Goal: Navigation & Orientation: Find specific page/section

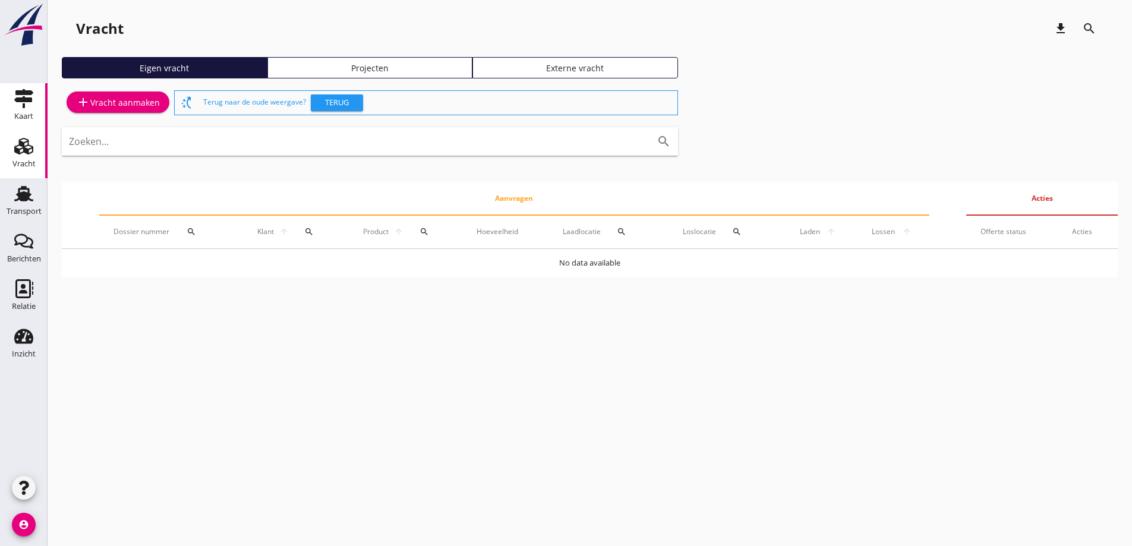
click at [23, 96] on icon "Kaart" at bounding box center [23, 98] width 19 height 19
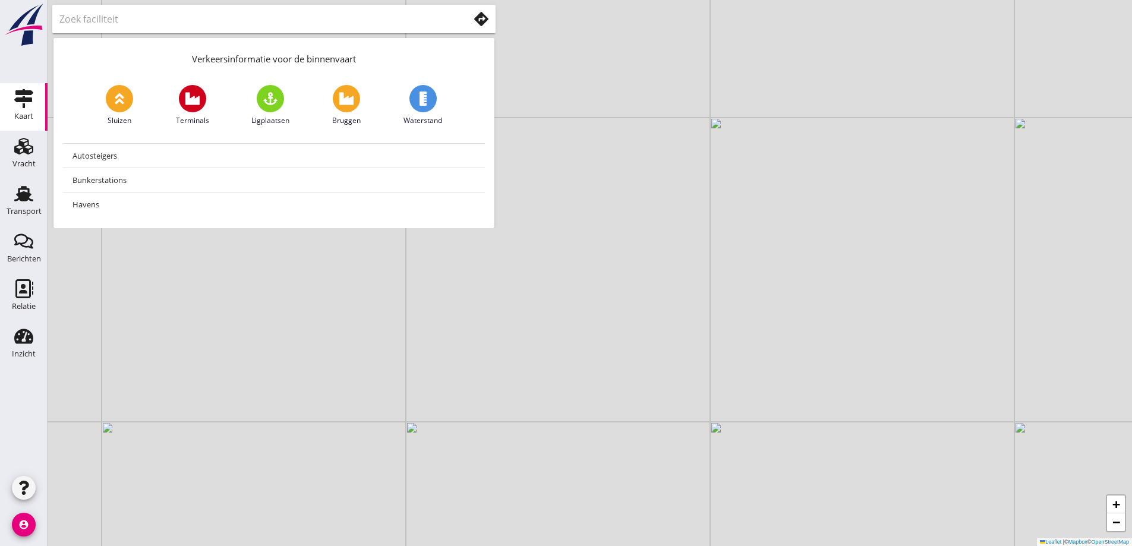
click at [324, 20] on input "text" at bounding box center [255, 19] width 393 height 19
click at [484, 17] on use at bounding box center [481, 19] width 14 height 14
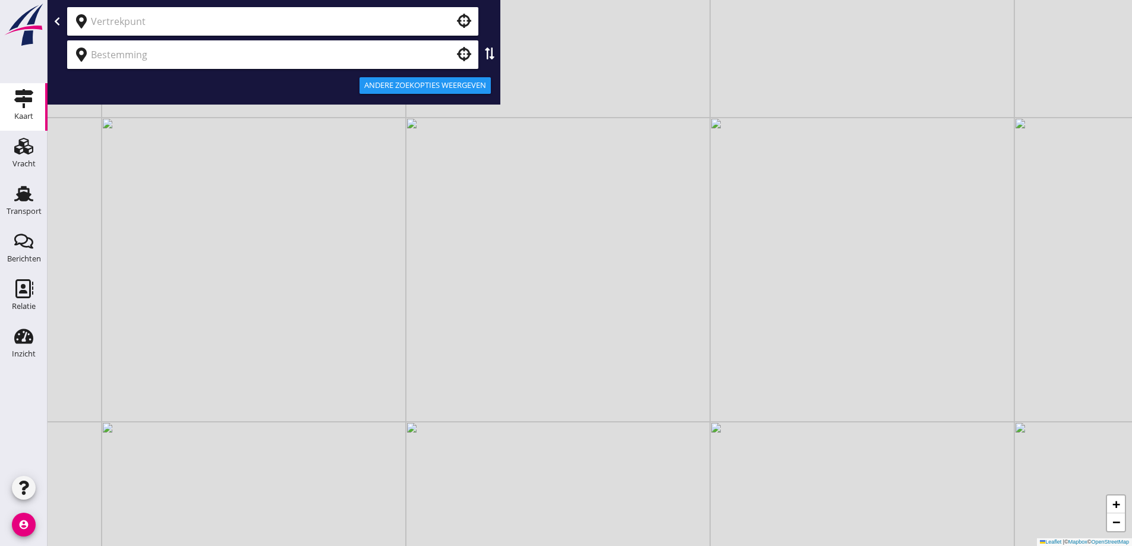
click at [381, 29] on input "text" at bounding box center [264, 21] width 347 height 19
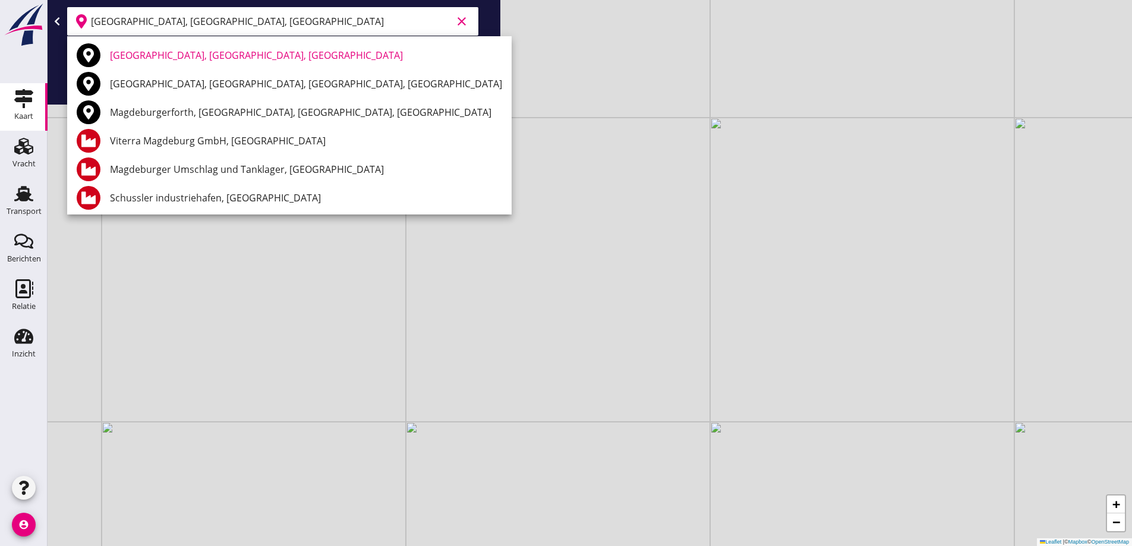
drag, startPoint x: 336, startPoint y: 57, endPoint x: 316, endPoint y: 57, distance: 20.2
click at [335, 57] on div "[GEOGRAPHIC_DATA], [GEOGRAPHIC_DATA], [GEOGRAPHIC_DATA]" at bounding box center [306, 55] width 392 height 14
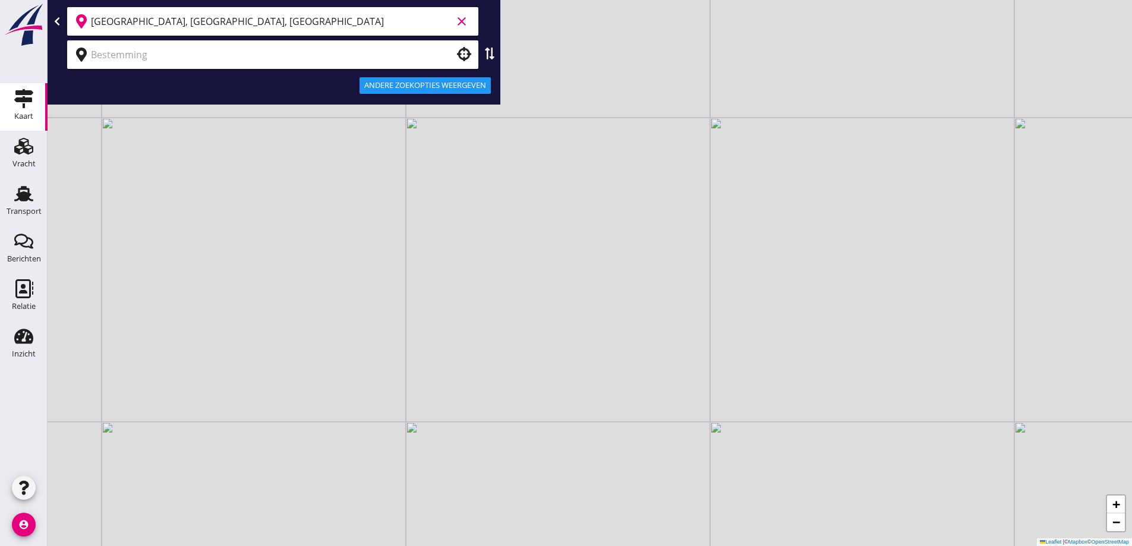
type input "[GEOGRAPHIC_DATA], [GEOGRAPHIC_DATA], [GEOGRAPHIC_DATA]"
click at [261, 68] on div at bounding box center [272, 54] width 411 height 29
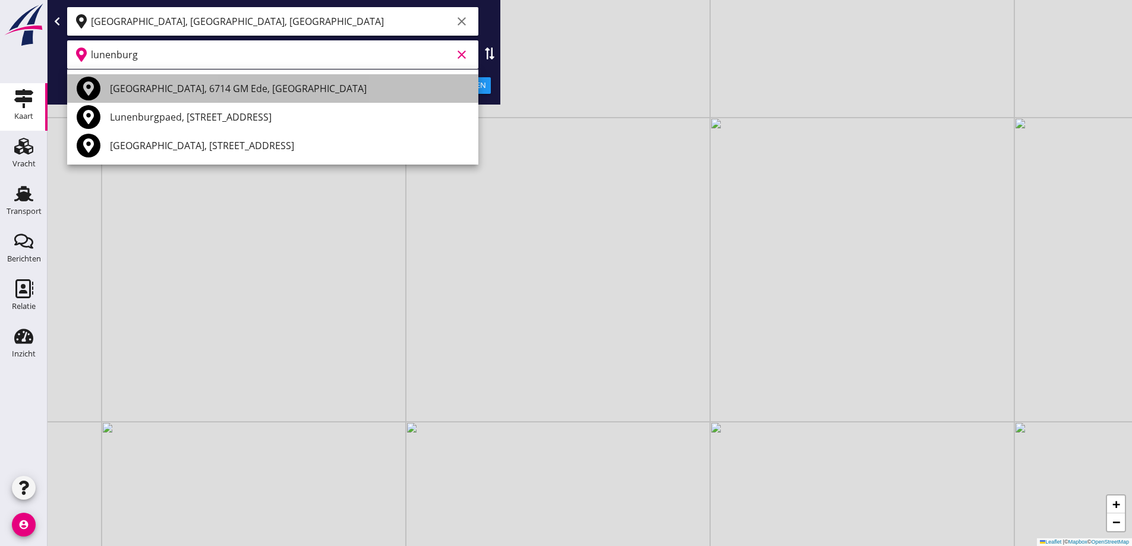
click at [208, 87] on div "[GEOGRAPHIC_DATA], 6714 GM Ede, [GEOGRAPHIC_DATA]" at bounding box center [289, 88] width 359 height 14
type input "[GEOGRAPHIC_DATA], 6714 GM Ede, [GEOGRAPHIC_DATA]"
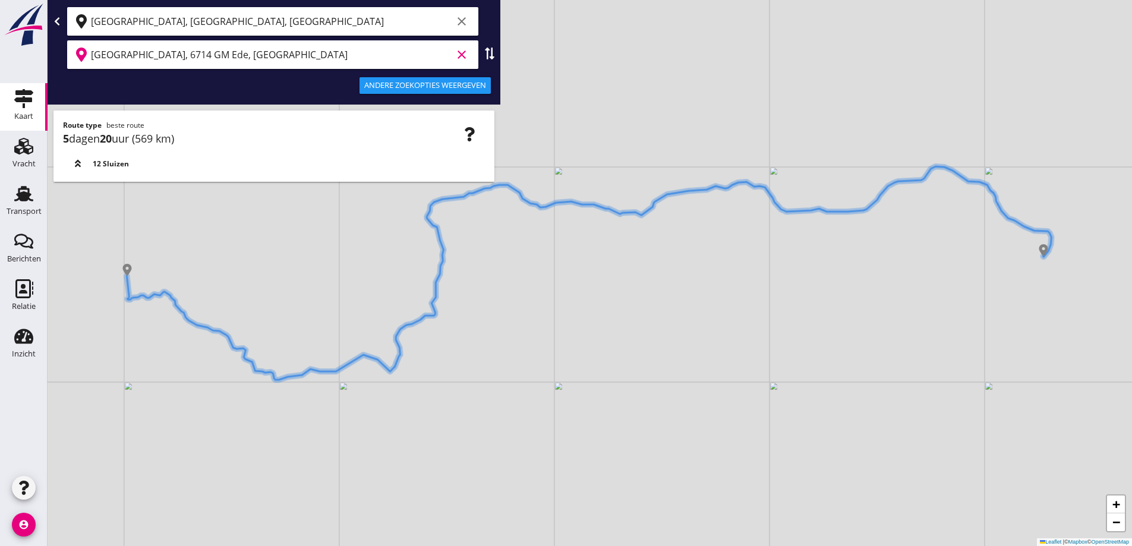
click at [461, 53] on icon "clear" at bounding box center [462, 55] width 14 height 14
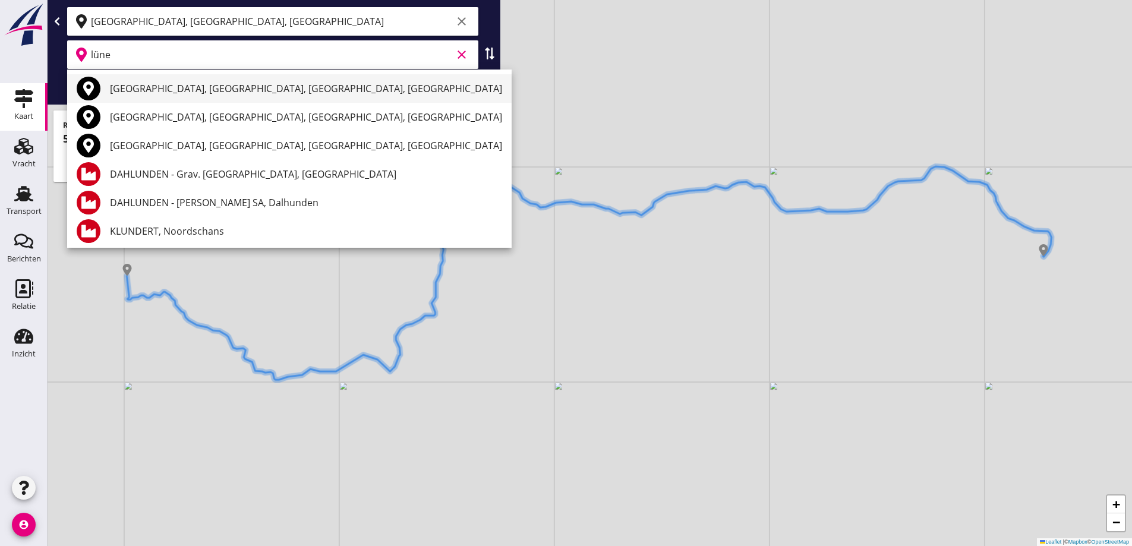
click at [251, 100] on div "[GEOGRAPHIC_DATA], [GEOGRAPHIC_DATA], [GEOGRAPHIC_DATA], [GEOGRAPHIC_DATA]" at bounding box center [306, 88] width 392 height 29
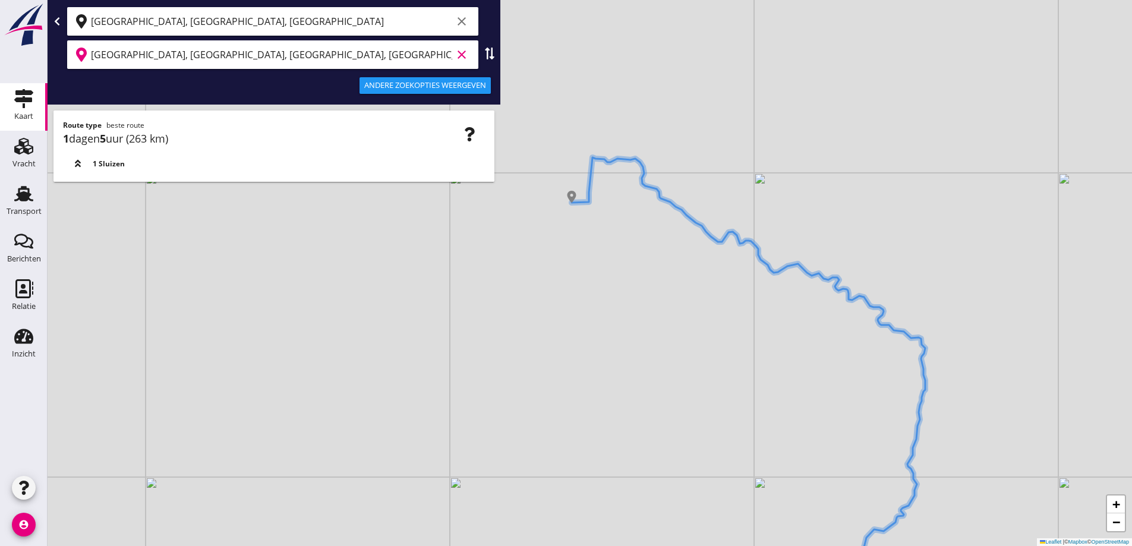
drag, startPoint x: 611, startPoint y: 368, endPoint x: 738, endPoint y: 412, distance: 134.7
click at [761, 457] on div "+ − Leaflet | © Mapbox © OpenStreetMap" at bounding box center [590, 273] width 1084 height 546
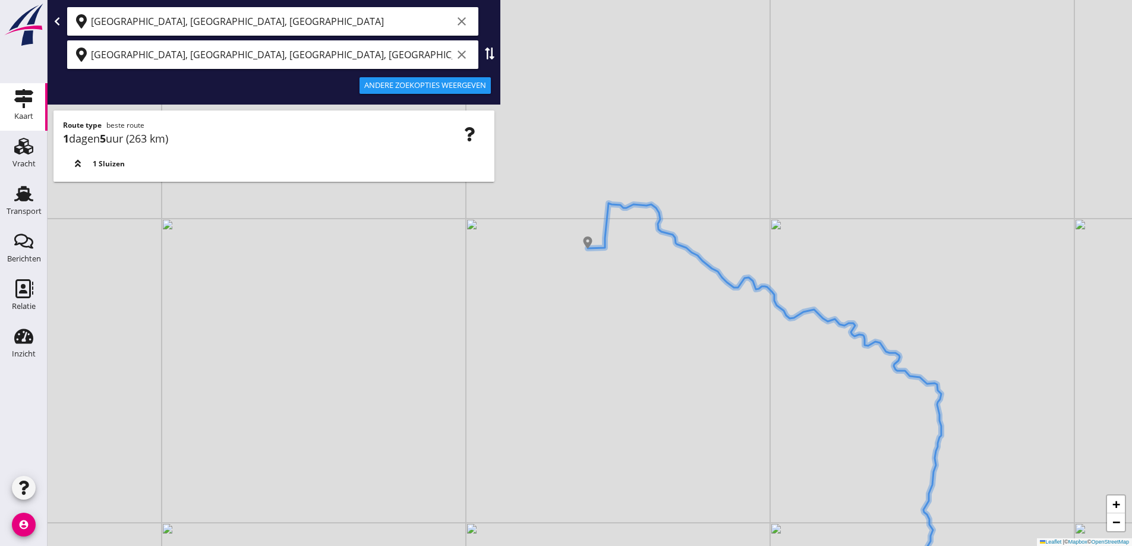
drag, startPoint x: 705, startPoint y: 379, endPoint x: 726, endPoint y: 438, distance: 62.6
click at [727, 442] on div "+ − Leaflet | © Mapbox © OpenStreetMap" at bounding box center [590, 273] width 1084 height 546
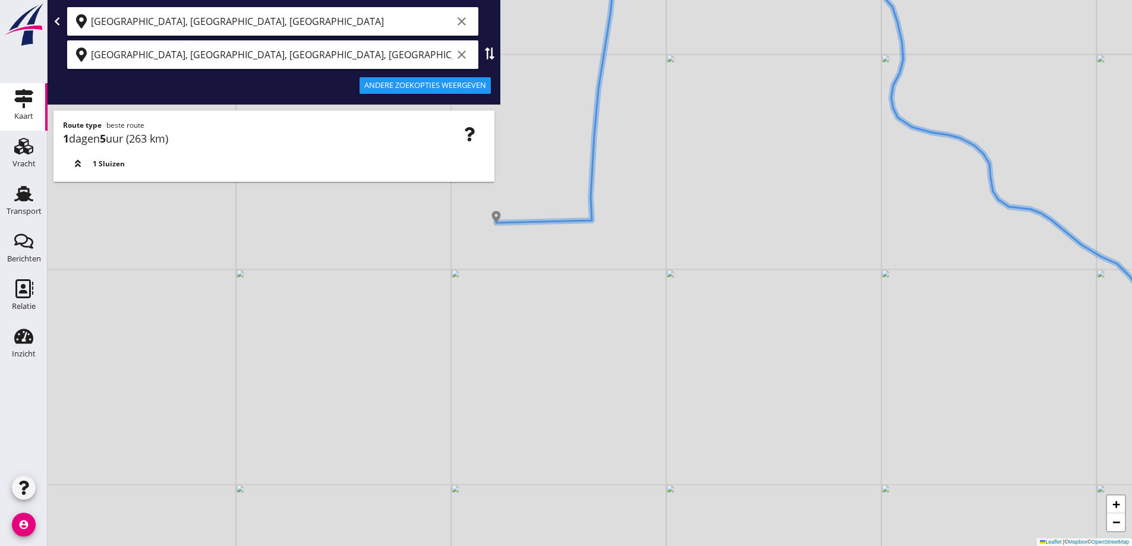
drag, startPoint x: 549, startPoint y: 256, endPoint x: 526, endPoint y: 254, distance: 22.7
click at [526, 254] on div "+ − Leaflet | © Mapbox © OpenStreetMap" at bounding box center [590, 273] width 1084 height 546
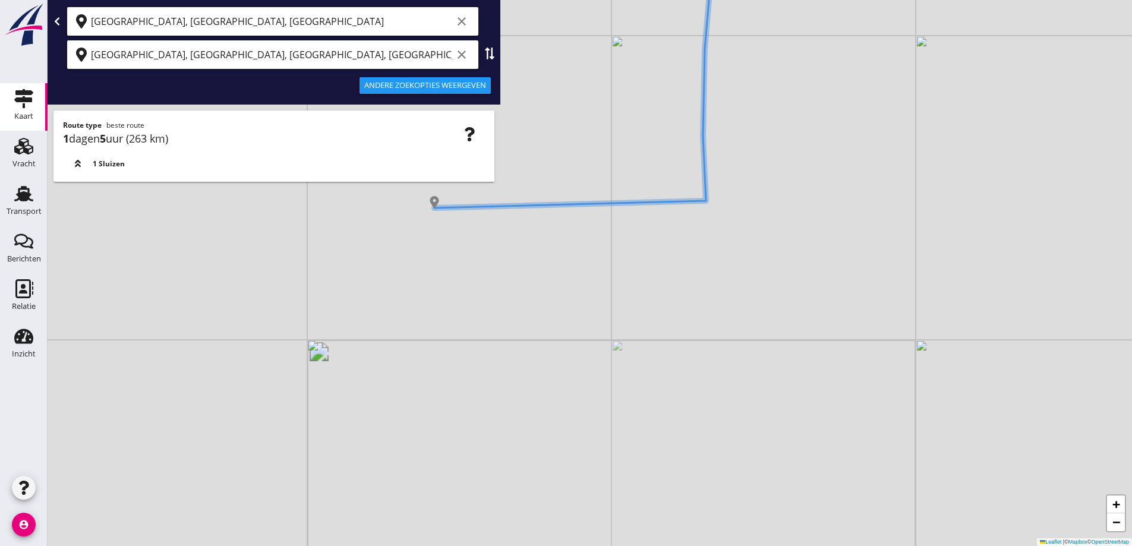
drag, startPoint x: 516, startPoint y: 231, endPoint x: 525, endPoint y: 209, distance: 23.7
click at [522, 215] on div "+ − Leaflet | © Mapbox © OpenStreetMap" at bounding box center [590, 273] width 1084 height 546
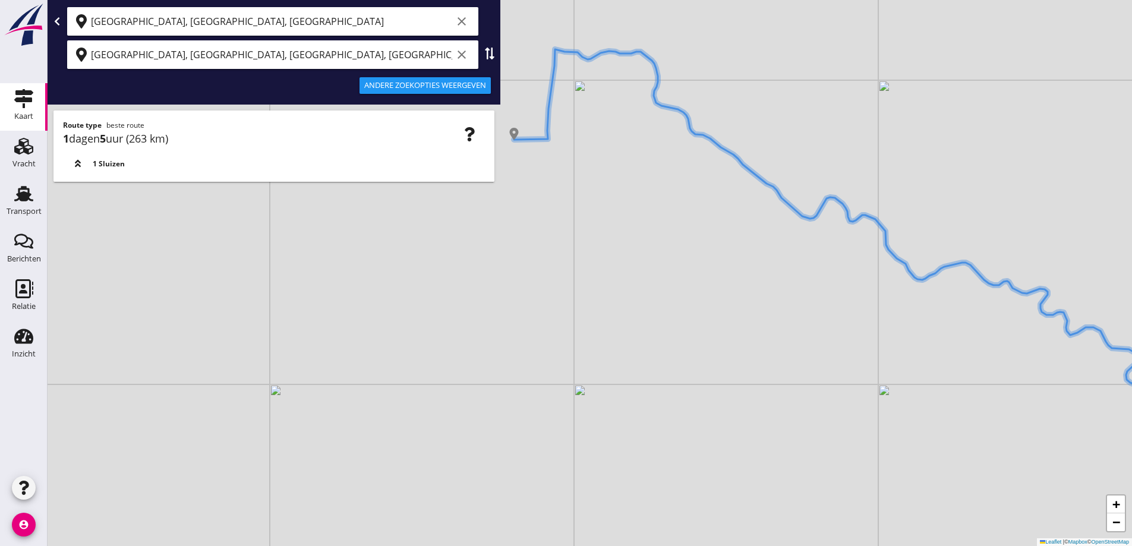
drag, startPoint x: 603, startPoint y: 279, endPoint x: 562, endPoint y: 179, distance: 107.9
click at [562, 179] on div "+ − Leaflet | © Mapbox © OpenStreetMap" at bounding box center [590, 273] width 1084 height 546
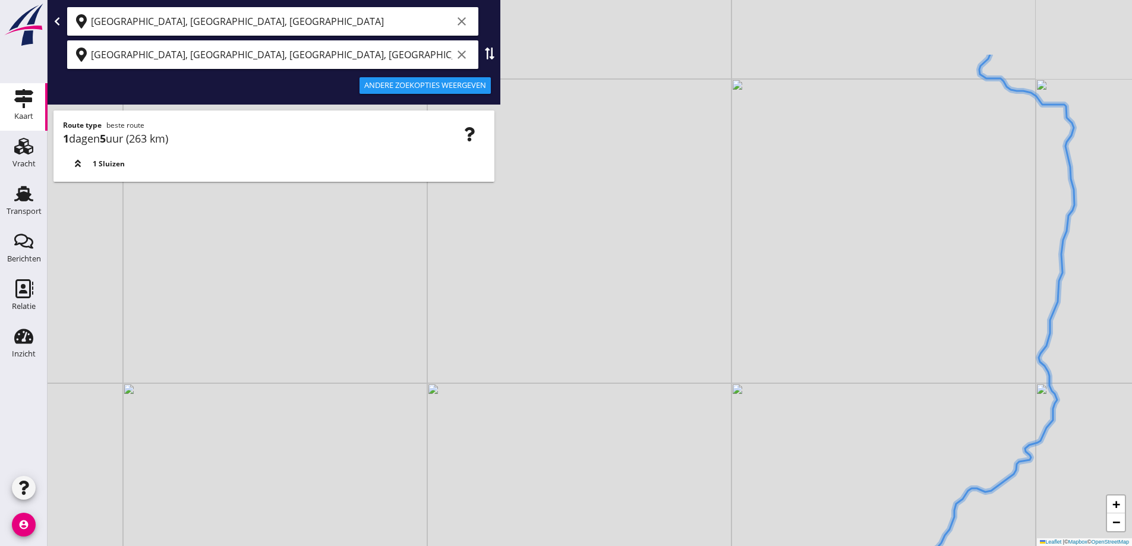
drag, startPoint x: 534, startPoint y: 250, endPoint x: 540, endPoint y: 360, distance: 109.5
click at [540, 360] on div "+ − Leaflet | © Mapbox © OpenStreetMap" at bounding box center [590, 273] width 1084 height 546
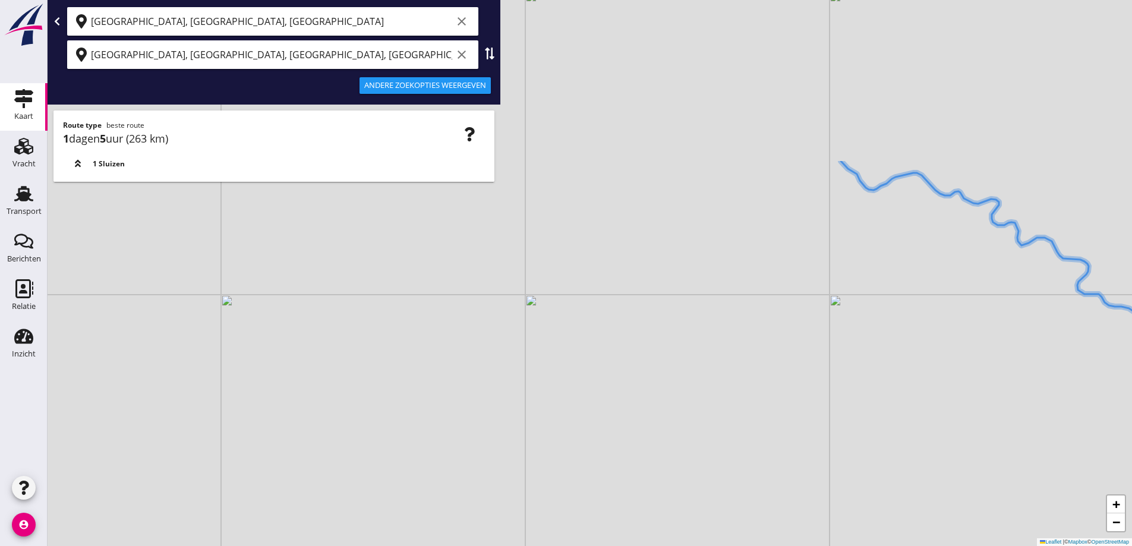
drag, startPoint x: 490, startPoint y: 380, endPoint x: 590, endPoint y: 483, distance: 143.7
click at [590, 485] on div "+ − Leaflet | © Mapbox © OpenStreetMap" at bounding box center [590, 273] width 1084 height 546
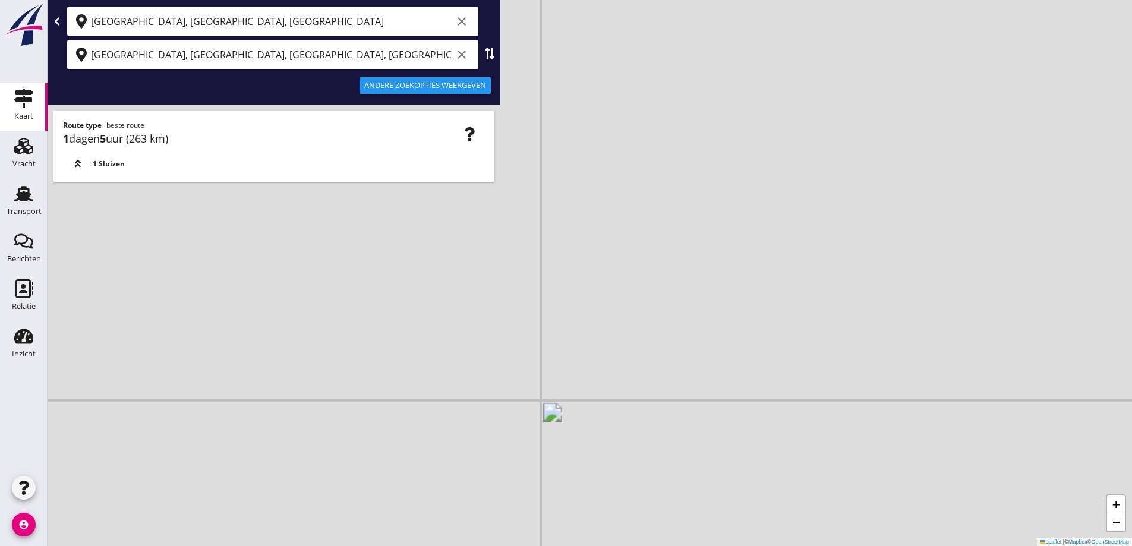
drag, startPoint x: 563, startPoint y: 294, endPoint x: 615, endPoint y: 509, distance: 220.8
click at [615, 509] on div "+ − Leaflet | © Mapbox © OpenStreetMap" at bounding box center [590, 273] width 1084 height 546
drag, startPoint x: 606, startPoint y: 369, endPoint x: 645, endPoint y: 456, distance: 95.0
click at [671, 546] on html "Geef feedback over deze route [GEOGRAPHIC_DATA], [GEOGRAPHIC_DATA], [GEOGRAPHIC…" at bounding box center [566, 273] width 1132 height 546
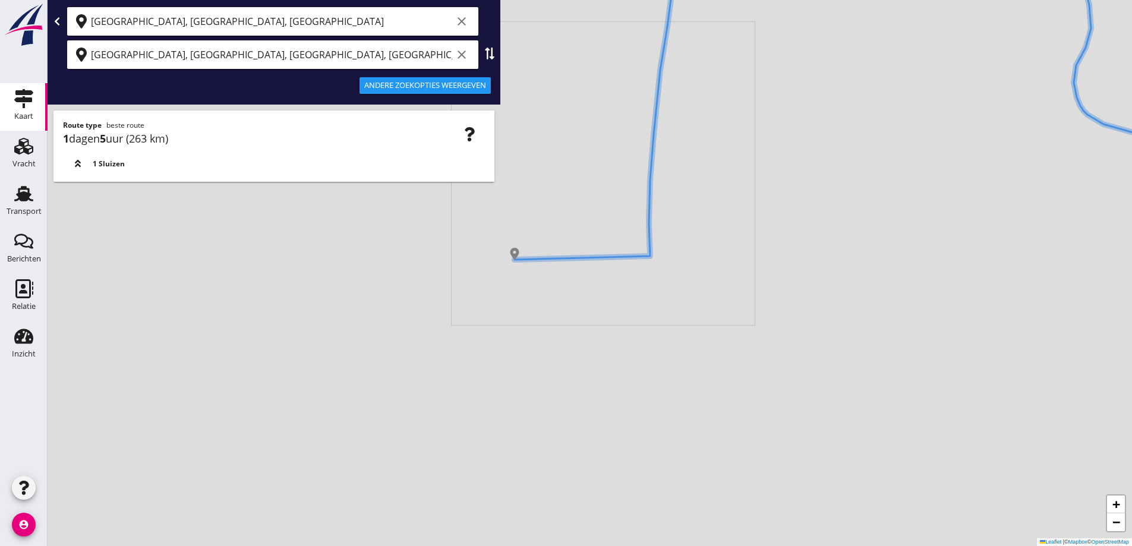
drag, startPoint x: 522, startPoint y: 276, endPoint x: 518, endPoint y: 301, distance: 24.6
click at [518, 301] on div "+ − Leaflet | © Mapbox © OpenStreetMap" at bounding box center [590, 273] width 1084 height 546
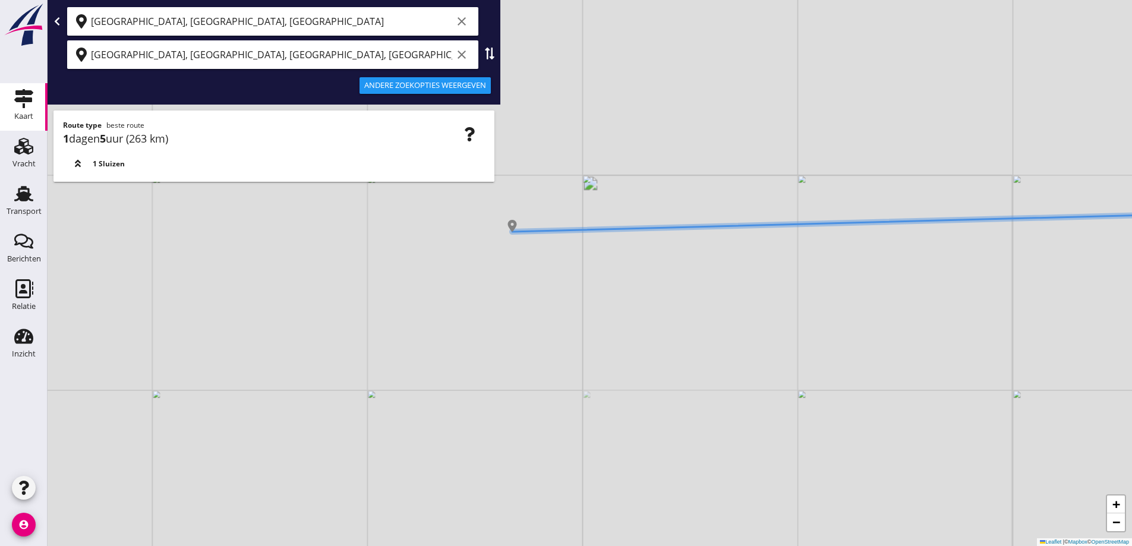
drag, startPoint x: 515, startPoint y: 242, endPoint x: 558, endPoint y: 282, distance: 58.4
click at [558, 282] on div "+ − Leaflet | © Mapbox © OpenStreetMap" at bounding box center [590, 273] width 1084 height 546
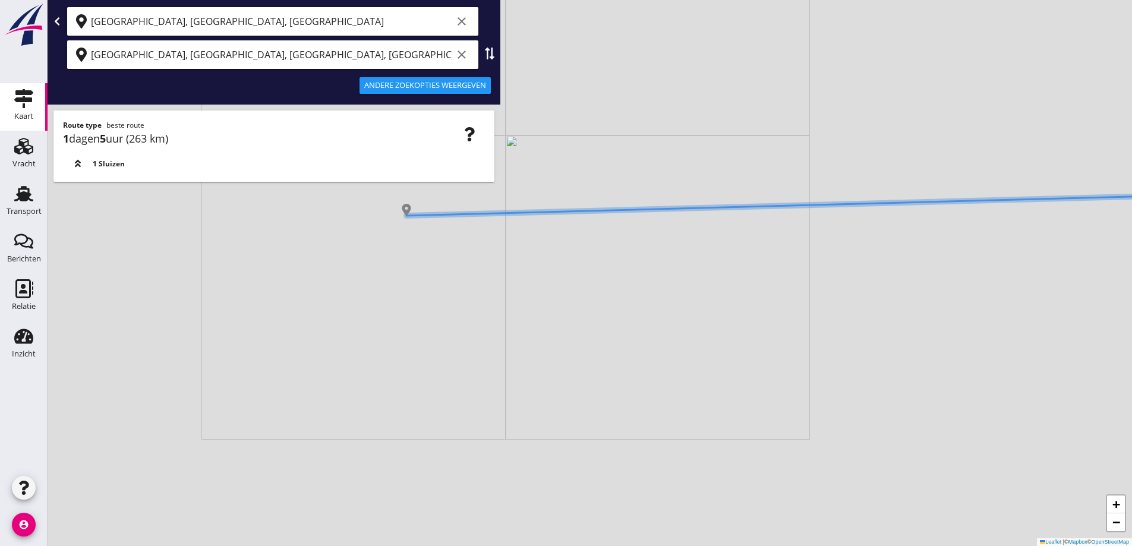
drag, startPoint x: 509, startPoint y: 291, endPoint x: 473, endPoint y: 291, distance: 36.2
click at [475, 292] on div "+ − Leaflet | © Mapbox © OpenStreetMap" at bounding box center [590, 273] width 1084 height 546
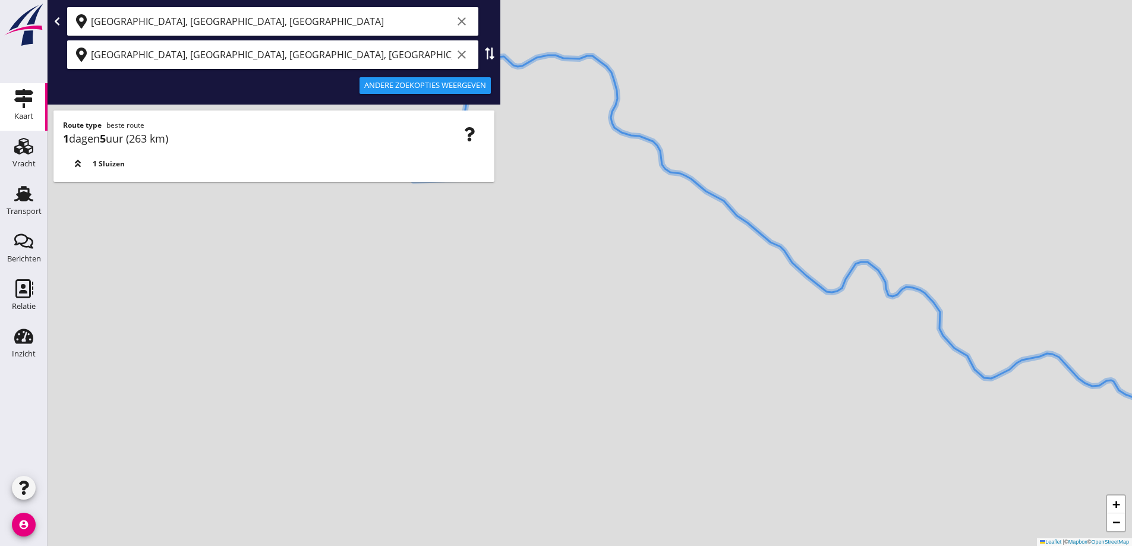
drag, startPoint x: 443, startPoint y: 320, endPoint x: 423, endPoint y: 225, distance: 97.2
click at [423, 225] on div "+ − Leaflet | © Mapbox © OpenStreetMap" at bounding box center [590, 273] width 1084 height 546
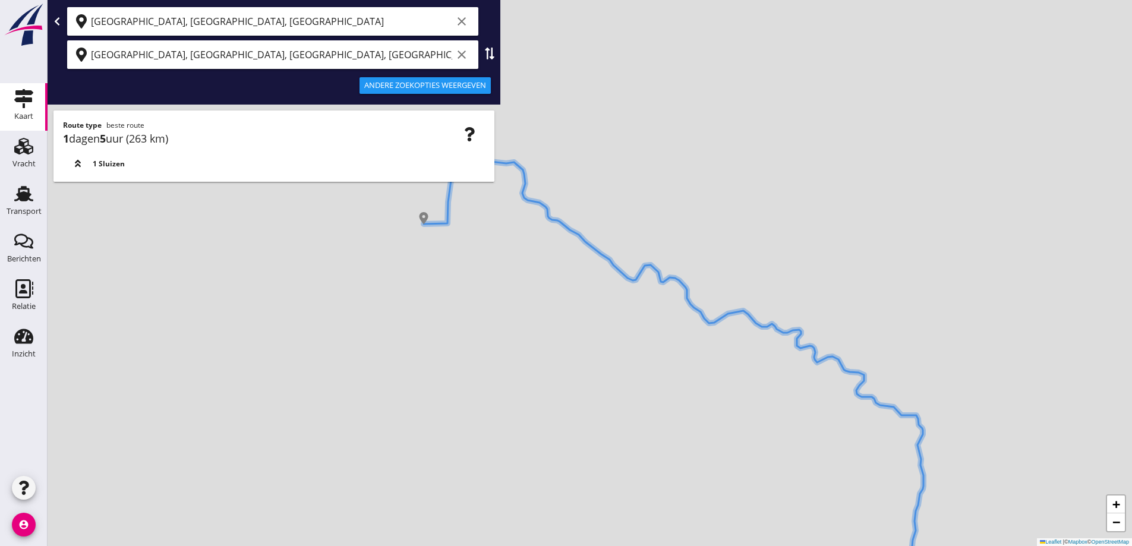
drag, startPoint x: 490, startPoint y: 371, endPoint x: 493, endPoint y: 285, distance: 86.2
click at [492, 288] on div "+ − Leaflet | © Mapbox © OpenStreetMap" at bounding box center [590, 273] width 1084 height 546
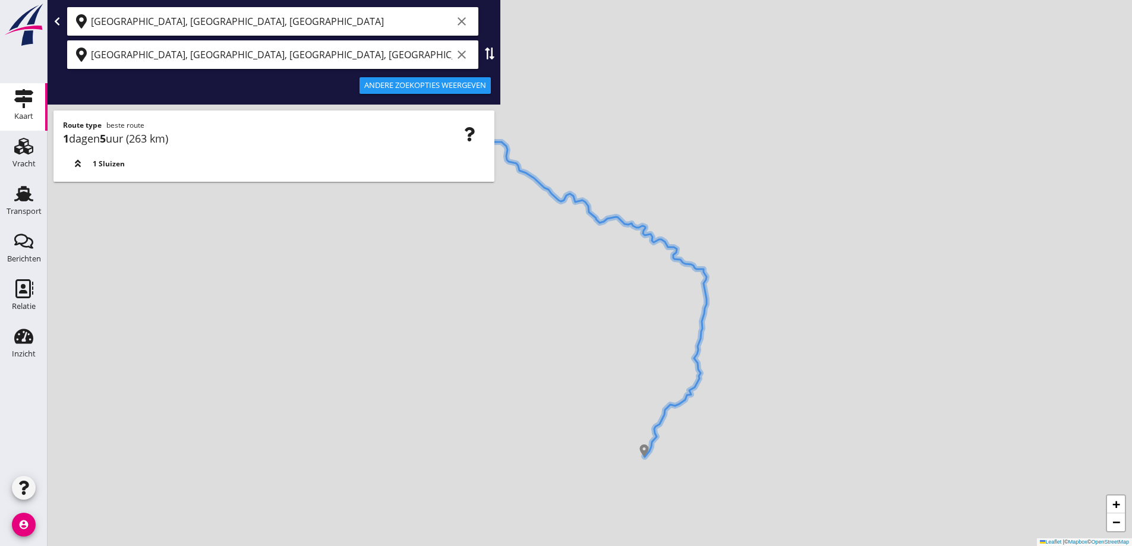
drag, startPoint x: 494, startPoint y: 338, endPoint x: 493, endPoint y: 313, distance: 25.0
click at [493, 313] on div "+ − Leaflet | © Mapbox © OpenStreetMap" at bounding box center [590, 273] width 1084 height 546
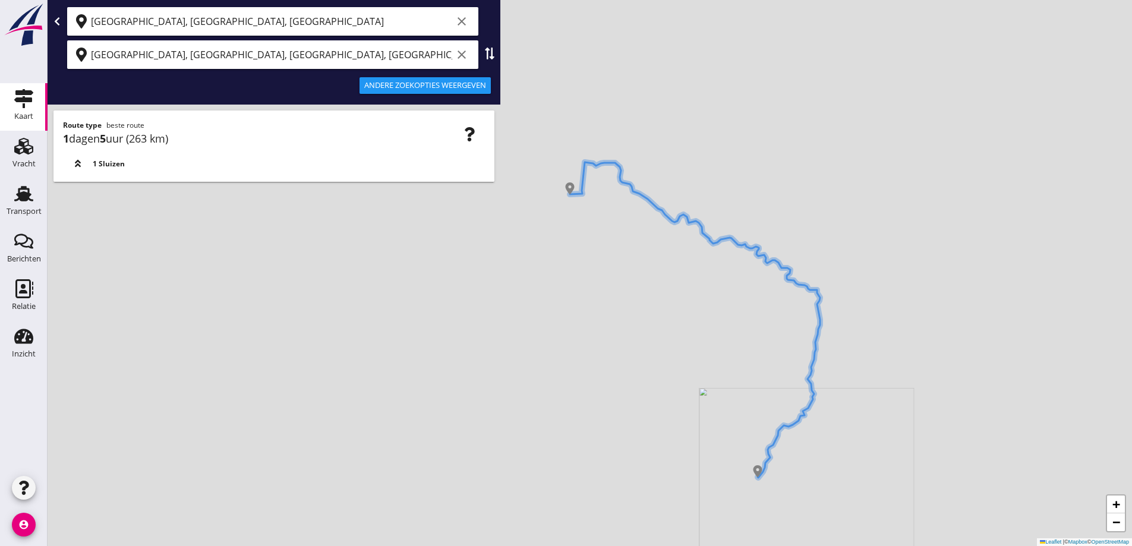
drag, startPoint x: 483, startPoint y: 282, endPoint x: 603, endPoint y: 335, distance: 131.2
click at [603, 335] on div "+ − Leaflet | © Mapbox © OpenStreetMap" at bounding box center [590, 273] width 1084 height 546
drag, startPoint x: 365, startPoint y: 307, endPoint x: 381, endPoint y: 289, distance: 23.1
click at [379, 289] on div "+ − Leaflet | © Mapbox © OpenStreetMap" at bounding box center [590, 273] width 1084 height 546
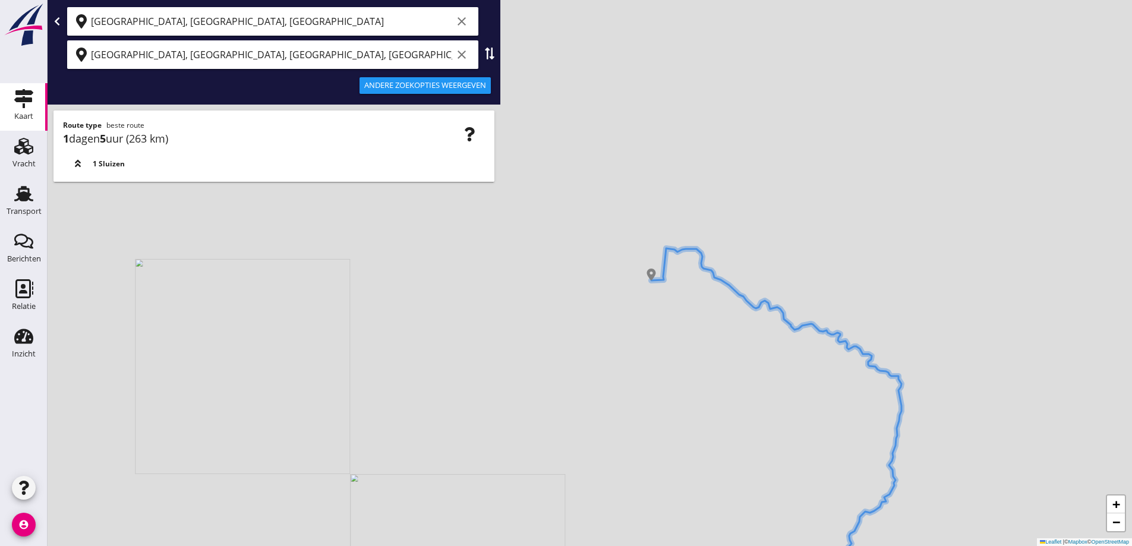
drag, startPoint x: 348, startPoint y: 335, endPoint x: 405, endPoint y: 396, distance: 83.7
click at [405, 396] on div "+ − Leaflet | © Mapbox © OpenStreetMap" at bounding box center [590, 273] width 1084 height 546
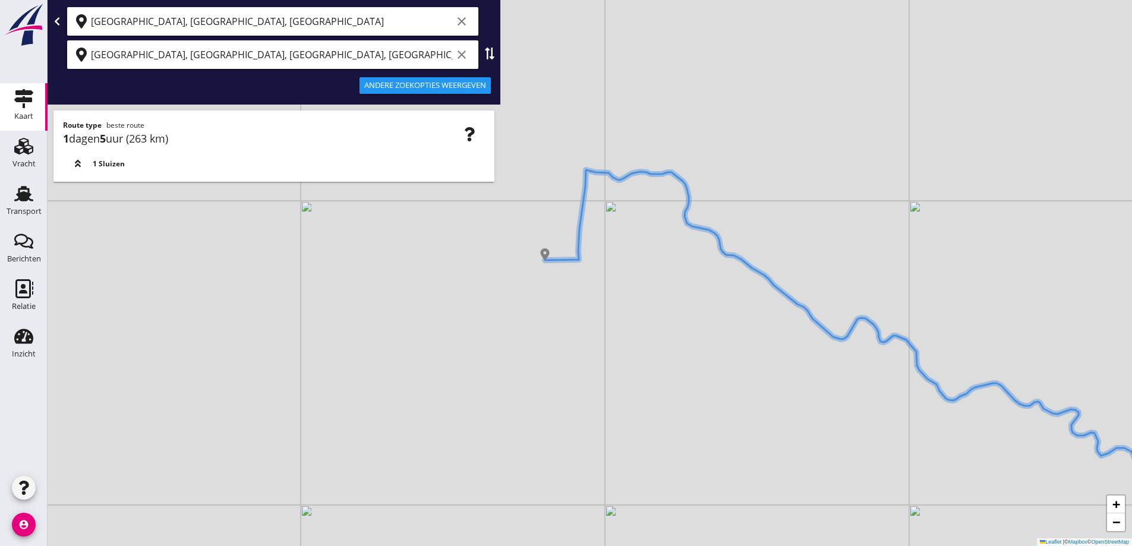
drag, startPoint x: 581, startPoint y: 247, endPoint x: 553, endPoint y: 275, distance: 40.3
click at [582, 314] on div "+ − Leaflet | © Mapbox © OpenStreetMap" at bounding box center [590, 273] width 1084 height 546
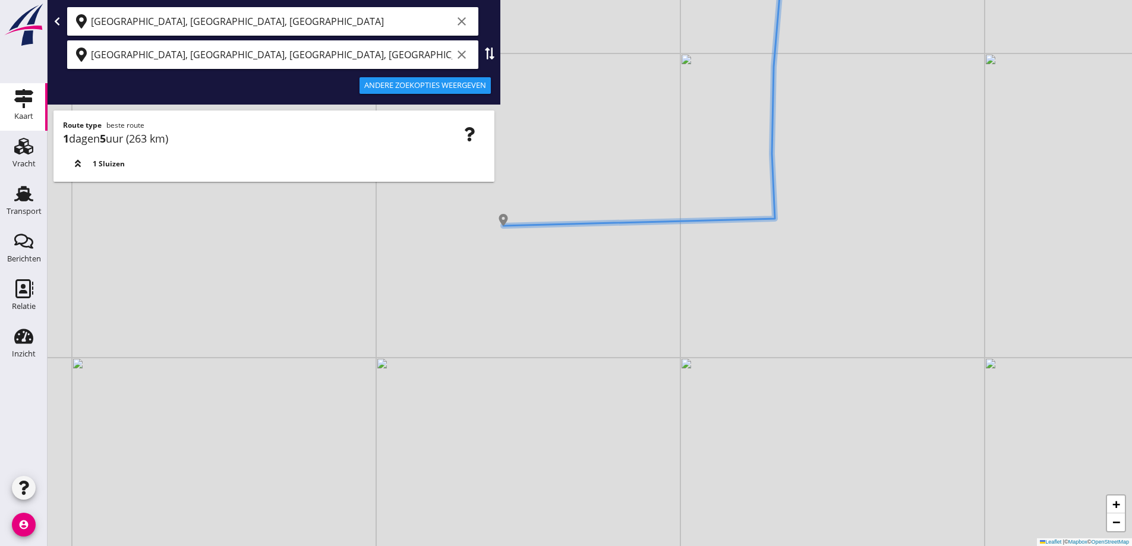
drag, startPoint x: 521, startPoint y: 236, endPoint x: 516, endPoint y: 266, distance: 30.0
click at [516, 266] on div "+ − Leaflet | © Mapbox © OpenStreetMap" at bounding box center [590, 273] width 1084 height 546
click at [113, 58] on input "[GEOGRAPHIC_DATA], [GEOGRAPHIC_DATA], [GEOGRAPHIC_DATA], [GEOGRAPHIC_DATA]" at bounding box center [271, 54] width 361 height 19
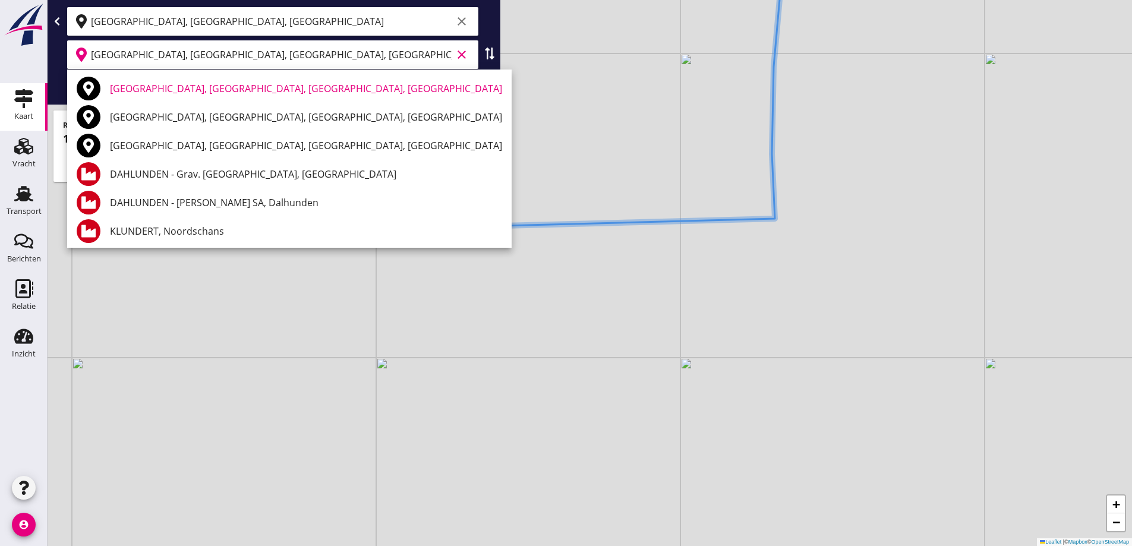
click at [113, 56] on input "[GEOGRAPHIC_DATA], [GEOGRAPHIC_DATA], [GEOGRAPHIC_DATA], [GEOGRAPHIC_DATA]" at bounding box center [271, 54] width 361 height 19
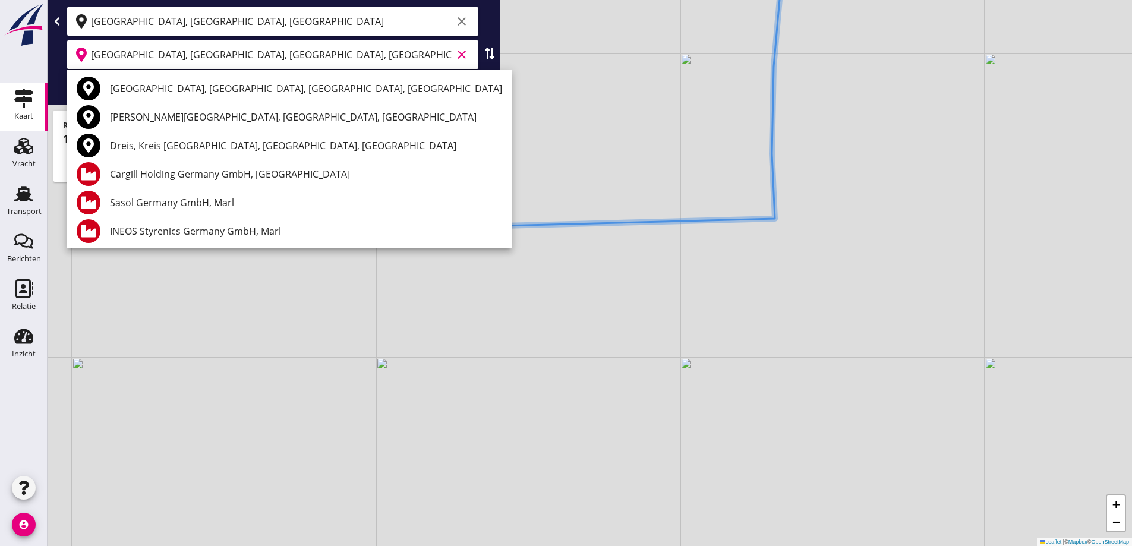
type input "[GEOGRAPHIC_DATA], [GEOGRAPHIC_DATA], [GEOGRAPHIC_DATA], [GEOGRAPHIC_DATA]"
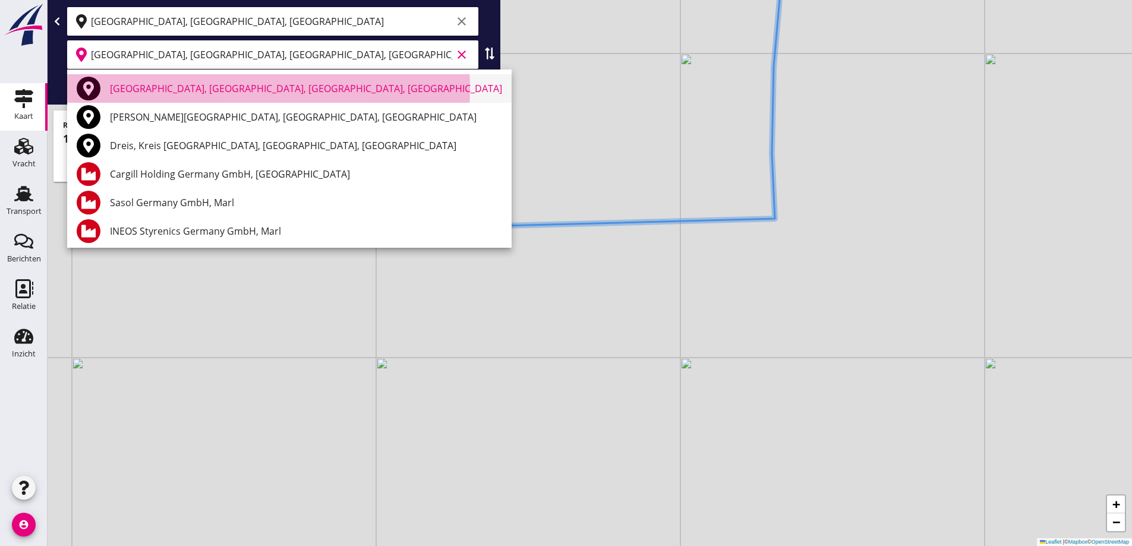
click at [226, 88] on div "[GEOGRAPHIC_DATA], [GEOGRAPHIC_DATA], [GEOGRAPHIC_DATA], [GEOGRAPHIC_DATA]" at bounding box center [306, 88] width 392 height 14
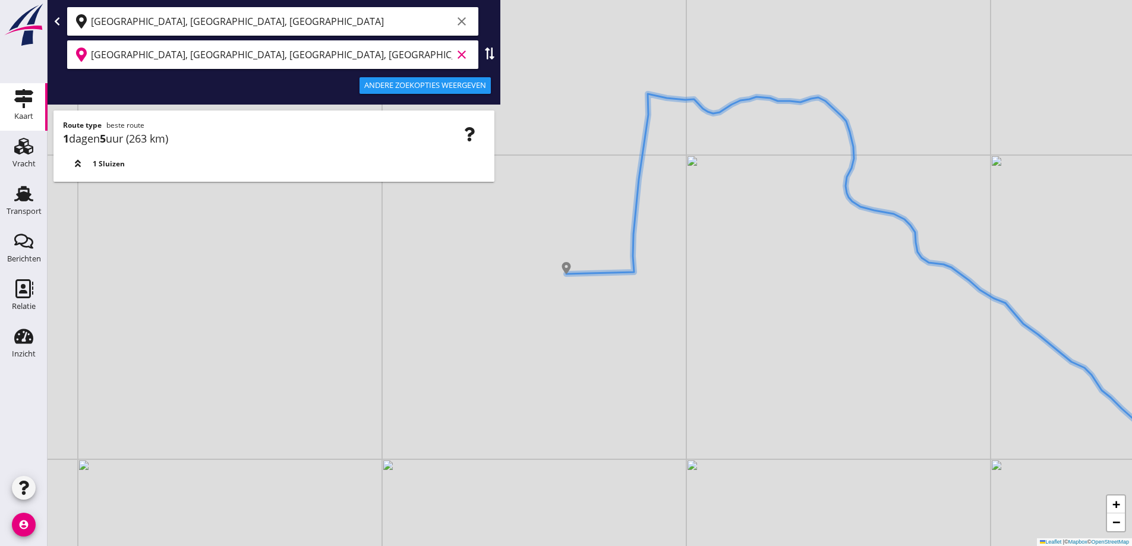
drag, startPoint x: 591, startPoint y: 289, endPoint x: 575, endPoint y: 294, distance: 16.0
click at [575, 294] on div "+ − Leaflet | © Mapbox © OpenStreetMap" at bounding box center [590, 273] width 1084 height 546
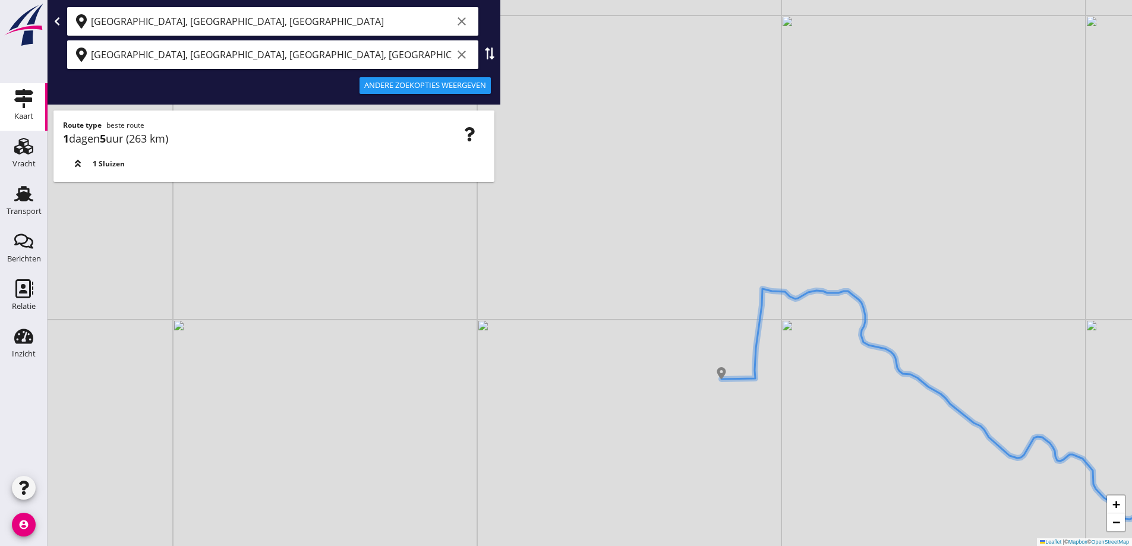
drag, startPoint x: 548, startPoint y: 253, endPoint x: 690, endPoint y: 326, distance: 159.7
click at [691, 327] on div "+ − Leaflet | © Mapbox © OpenStreetMap" at bounding box center [590, 273] width 1084 height 546
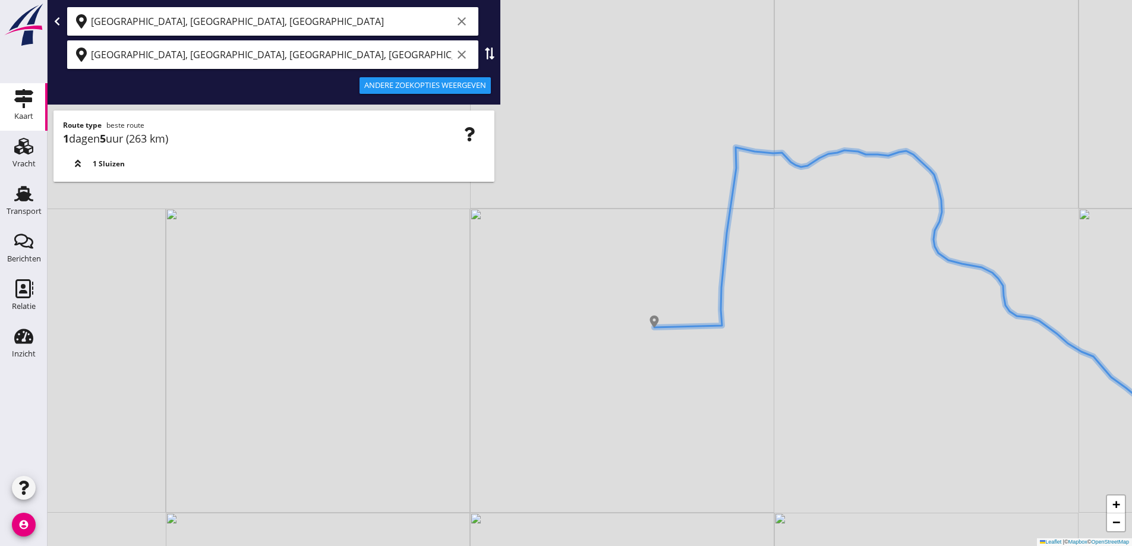
drag, startPoint x: 701, startPoint y: 364, endPoint x: 667, endPoint y: 345, distance: 38.0
click at [670, 347] on div "+ − Leaflet | © Mapbox © OpenStreetMap" at bounding box center [590, 273] width 1084 height 546
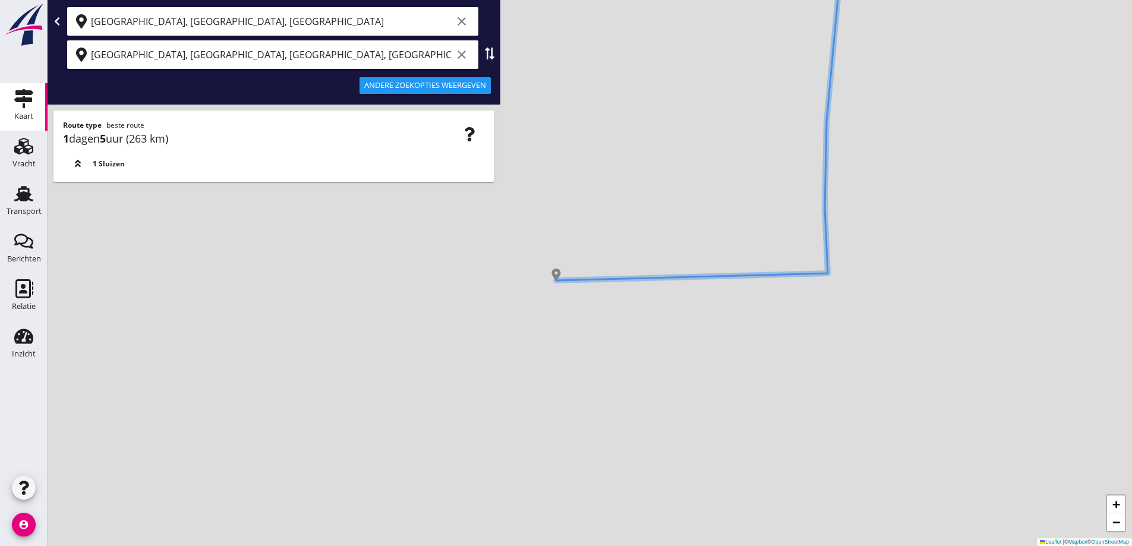
drag, startPoint x: 639, startPoint y: 308, endPoint x: 573, endPoint y: 305, distance: 66.6
click at [573, 305] on div "+ − Leaflet | © Mapbox © OpenStreetMap" at bounding box center [590, 273] width 1084 height 546
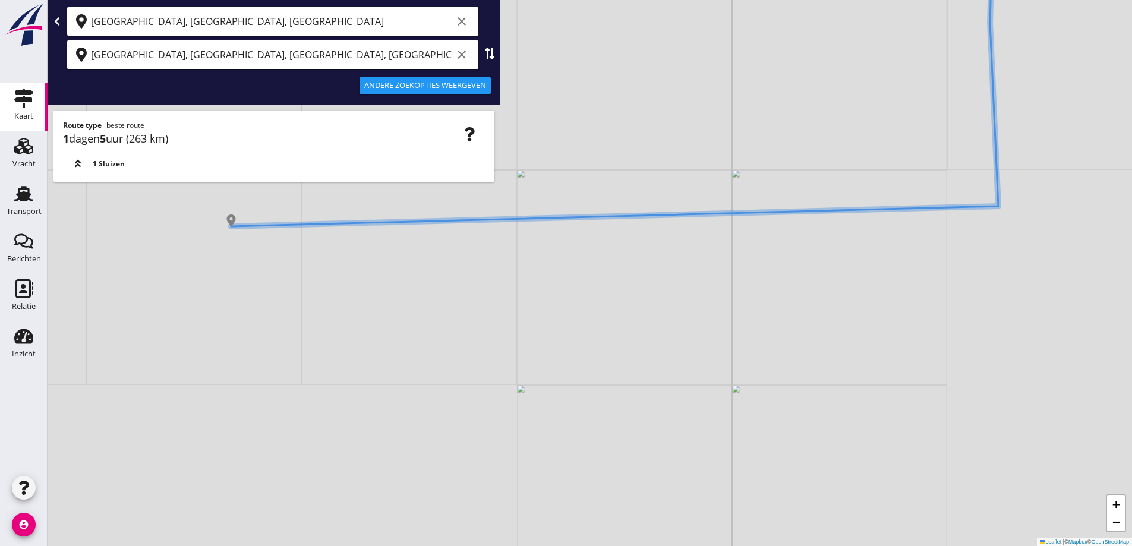
drag, startPoint x: 532, startPoint y: 293, endPoint x: 436, endPoint y: 283, distance: 97.3
click at [436, 283] on div "+ − Leaflet | © Mapbox © OpenStreetMap" at bounding box center [590, 273] width 1084 height 546
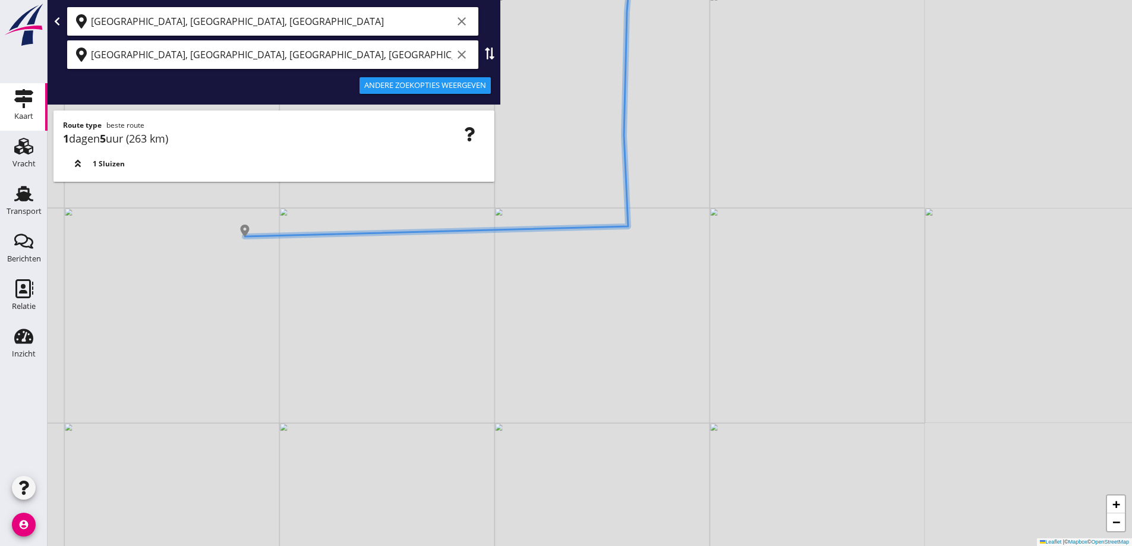
drag, startPoint x: 422, startPoint y: 276, endPoint x: 393, endPoint y: 269, distance: 30.4
click at [377, 272] on div "+ − Leaflet | © Mapbox © OpenStreetMap" at bounding box center [590, 273] width 1084 height 546
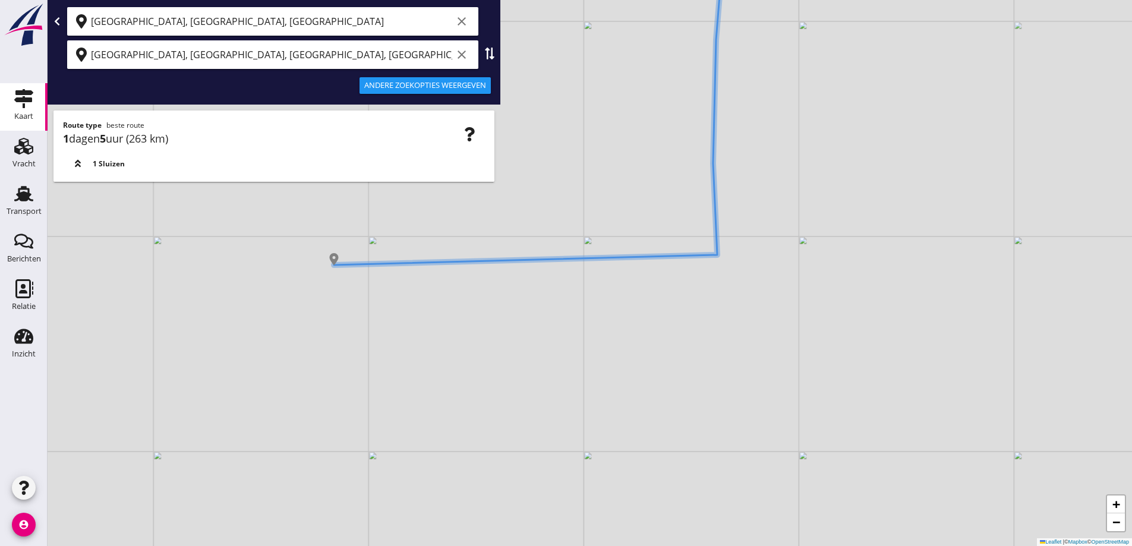
drag, startPoint x: 320, startPoint y: 277, endPoint x: 458, endPoint y: 307, distance: 141.0
click at [458, 307] on div "+ − Leaflet | © Mapbox © OpenStreetMap" at bounding box center [590, 273] width 1084 height 546
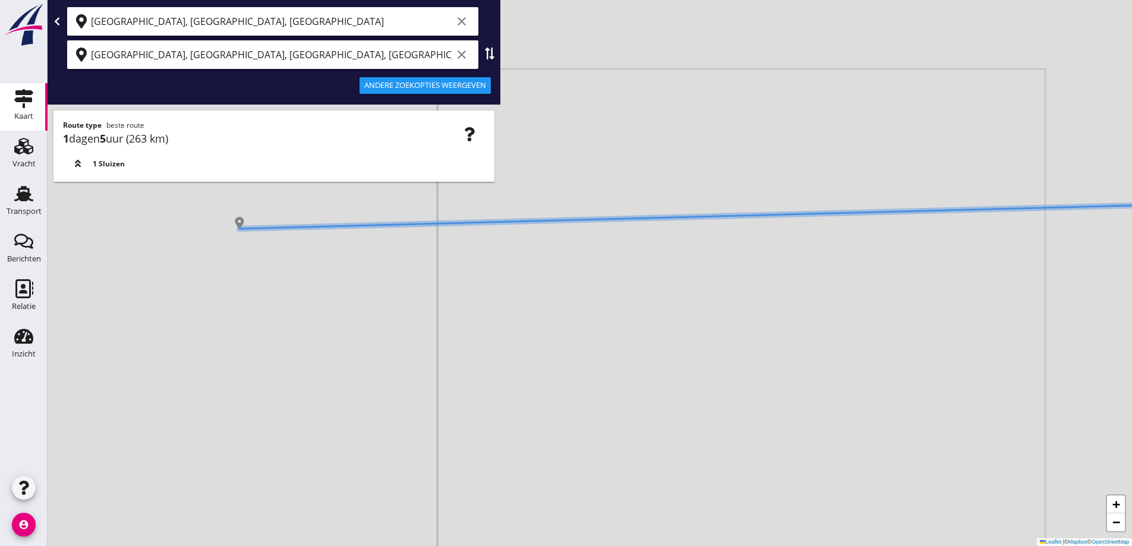
drag, startPoint x: 389, startPoint y: 276, endPoint x: 280, endPoint y: 289, distance: 109.0
click at [280, 289] on div "+ − Leaflet | © Mapbox © OpenStreetMap" at bounding box center [590, 273] width 1084 height 546
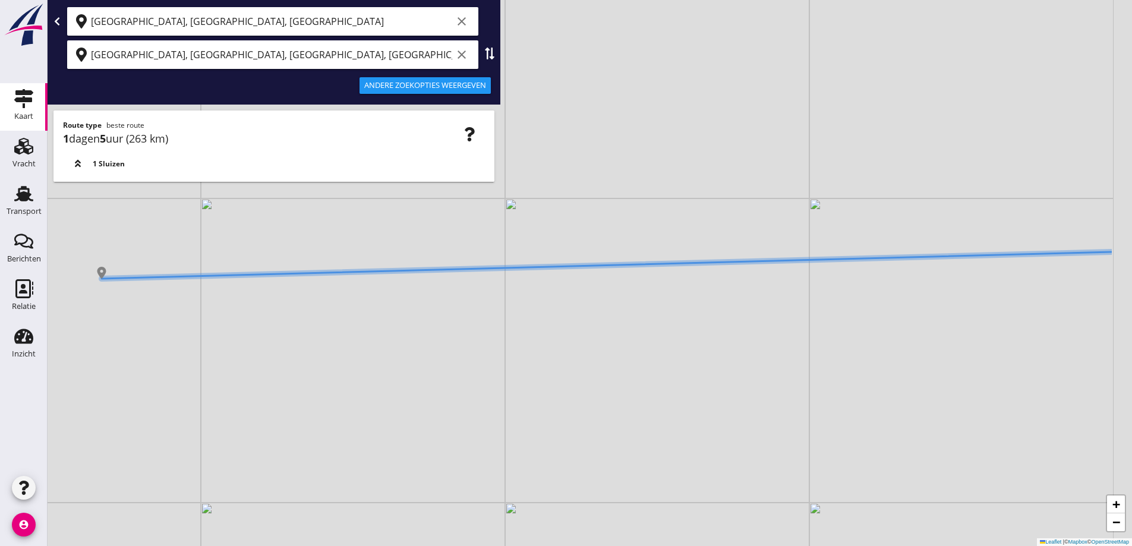
drag, startPoint x: 505, startPoint y: 313, endPoint x: 353, endPoint y: 319, distance: 152.2
click at [353, 319] on div "+ − Leaflet | © Mapbox © OpenStreetMap" at bounding box center [590, 273] width 1084 height 546
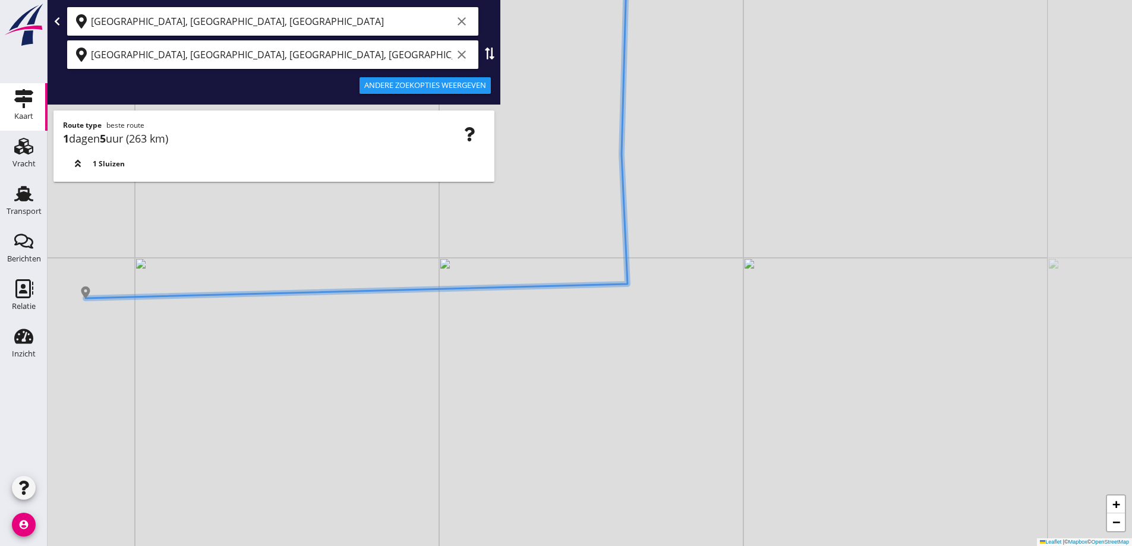
drag, startPoint x: 626, startPoint y: 319, endPoint x: 336, endPoint y: 314, distance: 289.4
click at [334, 314] on div "+ − Leaflet | © Mapbox © OpenStreetMap" at bounding box center [590, 273] width 1084 height 546
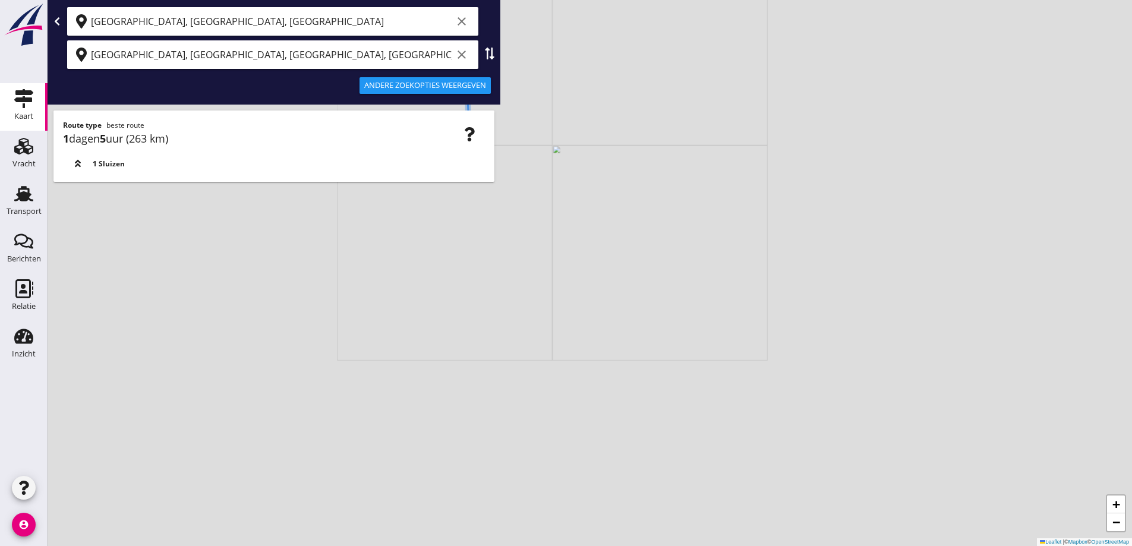
drag, startPoint x: 490, startPoint y: 254, endPoint x: 489, endPoint y: 234, distance: 19.6
click at [489, 231] on div "+ − Leaflet | © Mapbox © OpenStreetMap" at bounding box center [590, 273] width 1084 height 546
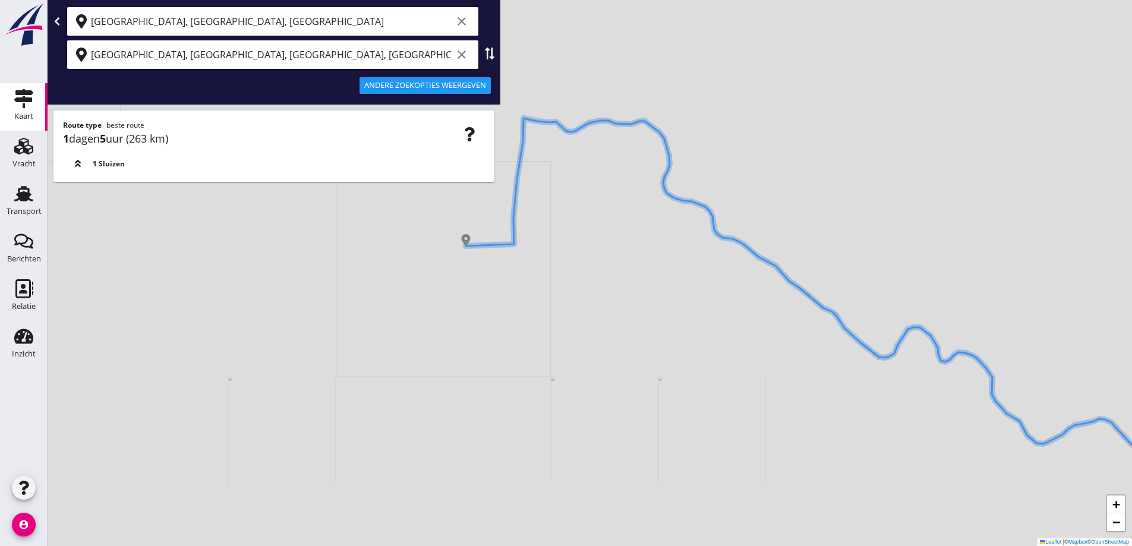
drag, startPoint x: 532, startPoint y: 373, endPoint x: 541, endPoint y: 288, distance: 86.0
click at [540, 285] on div "+ − Leaflet | © Mapbox © OpenStreetMap" at bounding box center [590, 273] width 1084 height 546
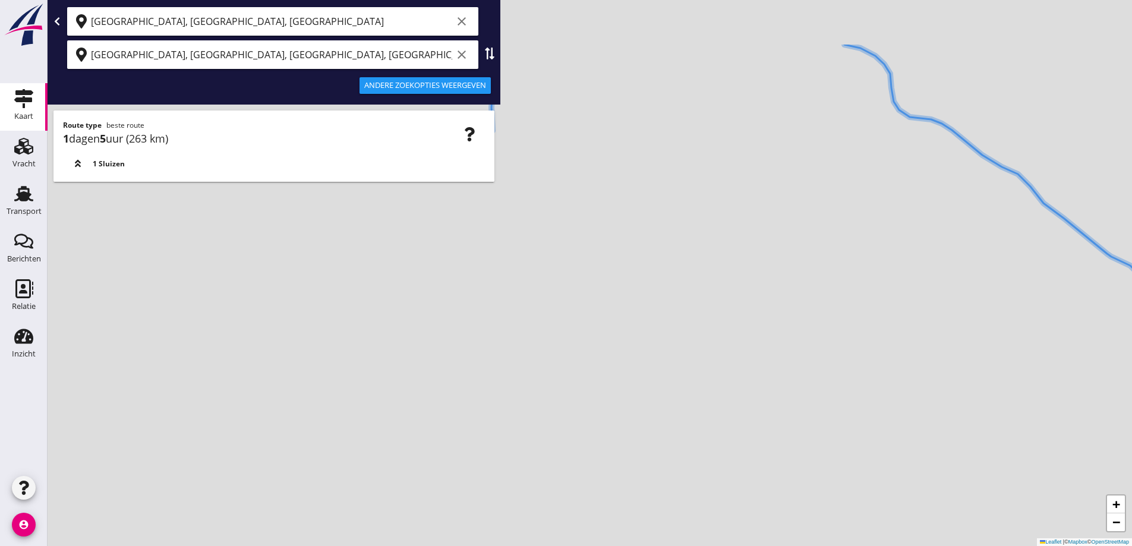
drag, startPoint x: 581, startPoint y: 349, endPoint x: 582, endPoint y: 364, distance: 15.0
click at [601, 427] on div "+ − Leaflet | © Mapbox © OpenStreetMap" at bounding box center [590, 273] width 1084 height 546
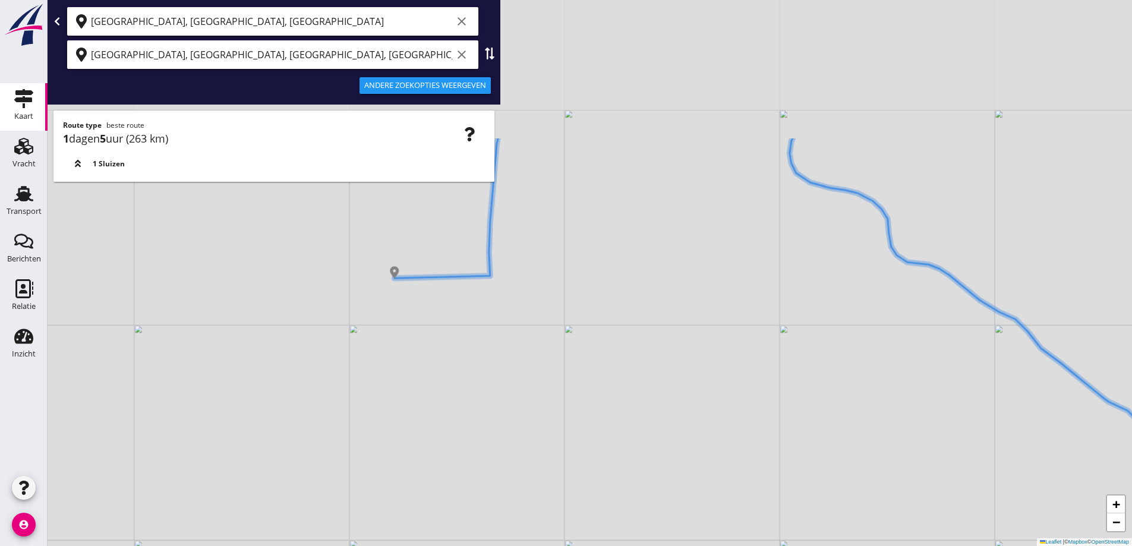
drag, startPoint x: 581, startPoint y: 405, endPoint x: 564, endPoint y: 426, distance: 27.0
click at [601, 536] on div "+ − Leaflet | © Mapbox © OpenStreetMap" at bounding box center [590, 273] width 1084 height 546
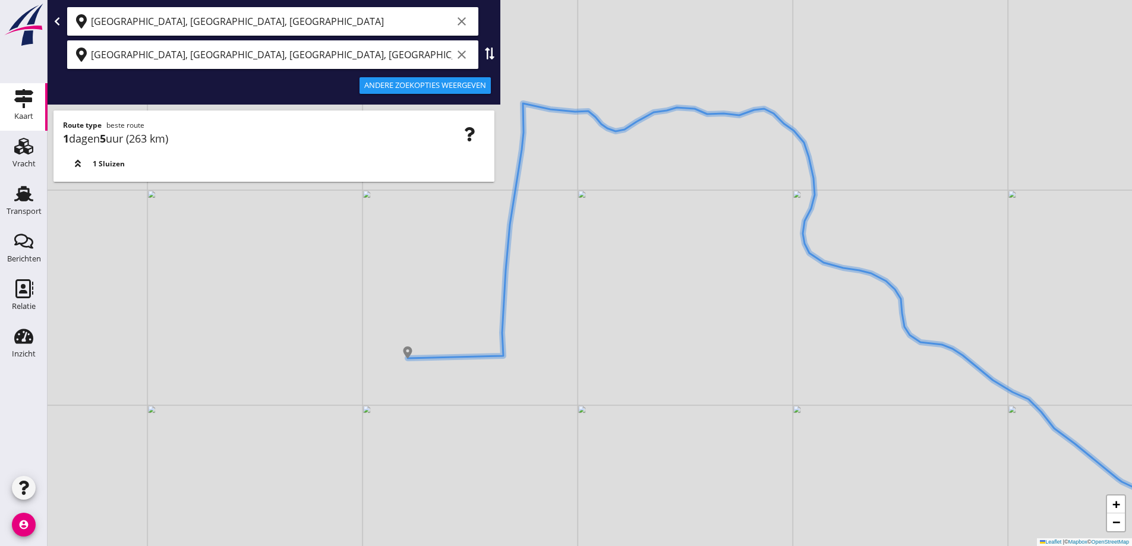
drag, startPoint x: 554, startPoint y: 404, endPoint x: 556, endPoint y: 437, distance: 32.7
click at [571, 503] on div "+ − Leaflet | © Mapbox © OpenStreetMap" at bounding box center [590, 273] width 1084 height 546
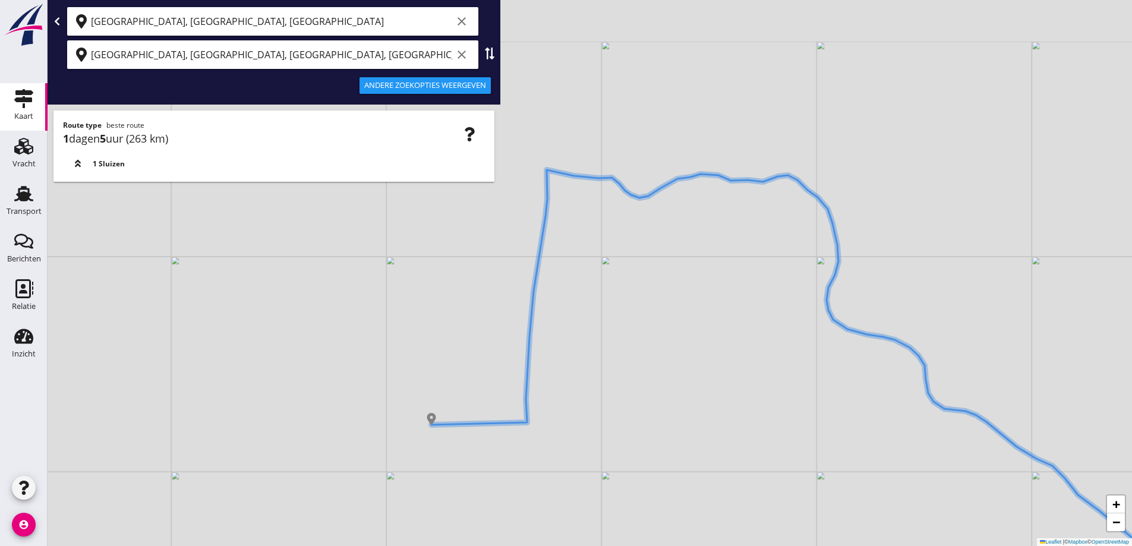
drag, startPoint x: 513, startPoint y: 348, endPoint x: 541, endPoint y: 432, distance: 88.3
click at [541, 432] on div "+ − Leaflet | © Mapbox © OpenStreetMap" at bounding box center [590, 273] width 1084 height 546
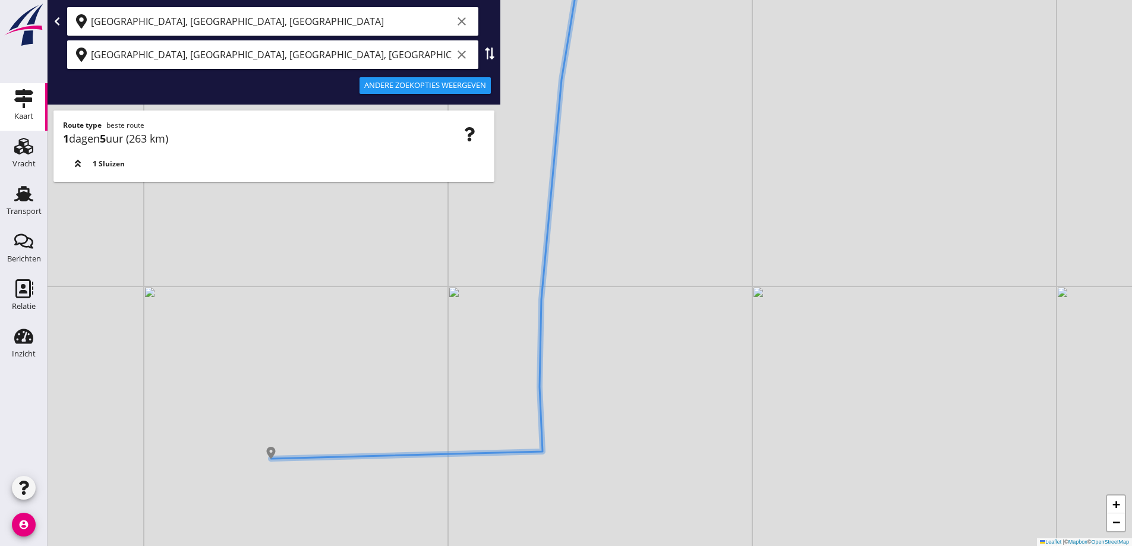
drag, startPoint x: 468, startPoint y: 405, endPoint x: 550, endPoint y: 360, distance: 93.6
click at [550, 360] on div "+ − Leaflet | © Mapbox © OpenStreetMap" at bounding box center [590, 273] width 1084 height 546
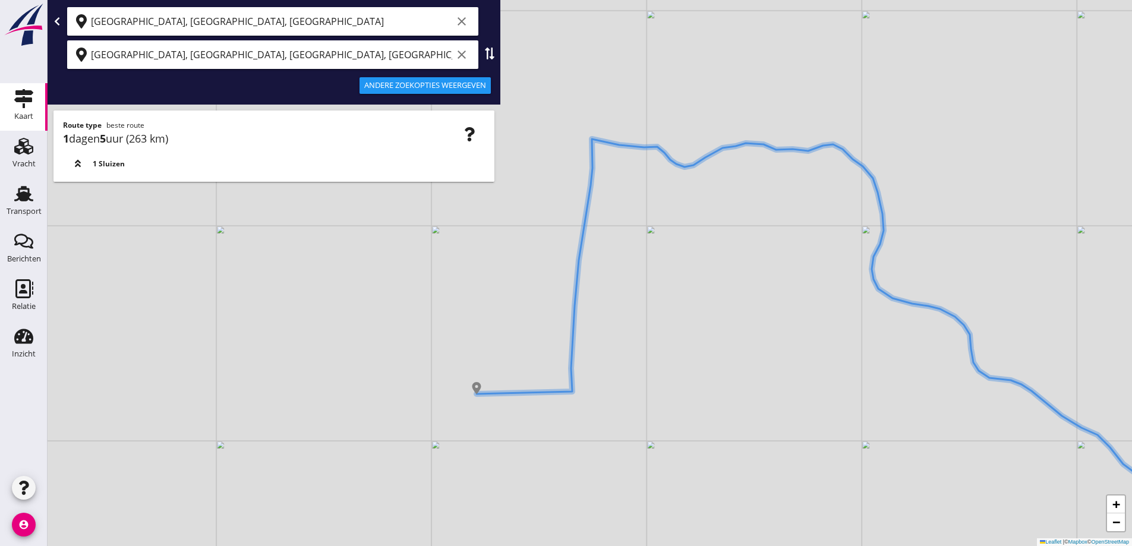
drag, startPoint x: 541, startPoint y: 415, endPoint x: 522, endPoint y: 361, distance: 57.9
click at [522, 361] on div "+ − Leaflet | © Mapbox © OpenStreetMap" at bounding box center [590, 273] width 1084 height 546
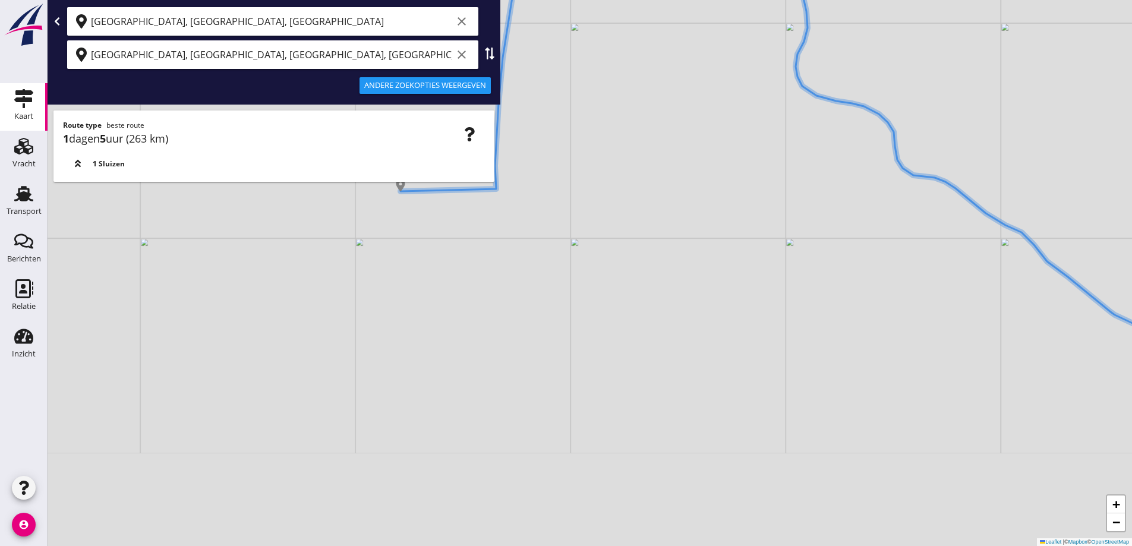
drag, startPoint x: 655, startPoint y: 425, endPoint x: 598, endPoint y: 278, distance: 157.7
click at [599, 278] on div "+ − Leaflet | © Mapbox © OpenStreetMap" at bounding box center [590, 273] width 1084 height 546
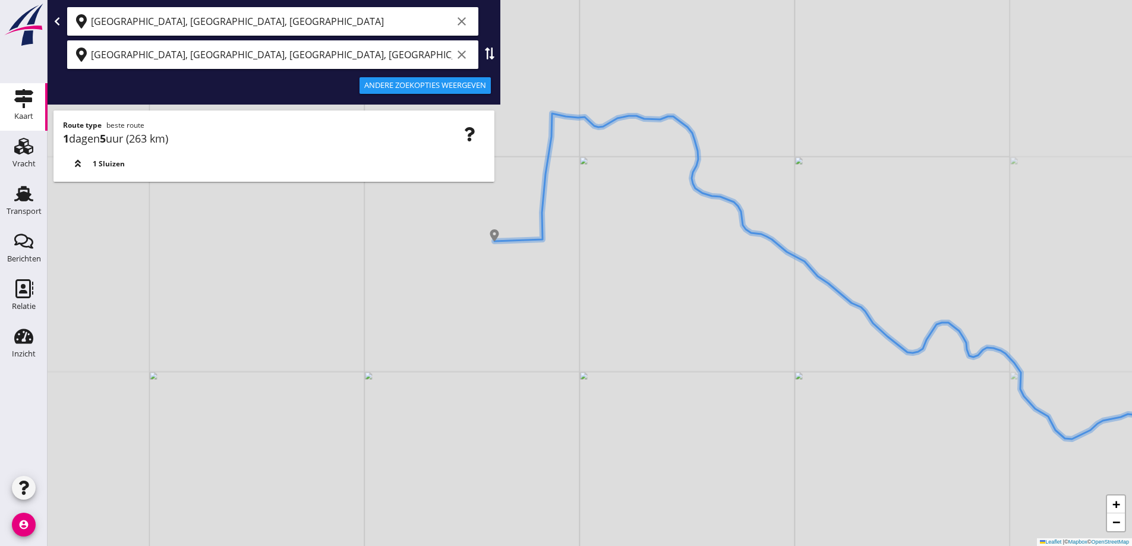
drag, startPoint x: 518, startPoint y: 342, endPoint x: 507, endPoint y: 328, distance: 17.4
click at [507, 328] on div "+ − Leaflet | © Mapbox © OpenStreetMap" at bounding box center [590, 273] width 1084 height 546
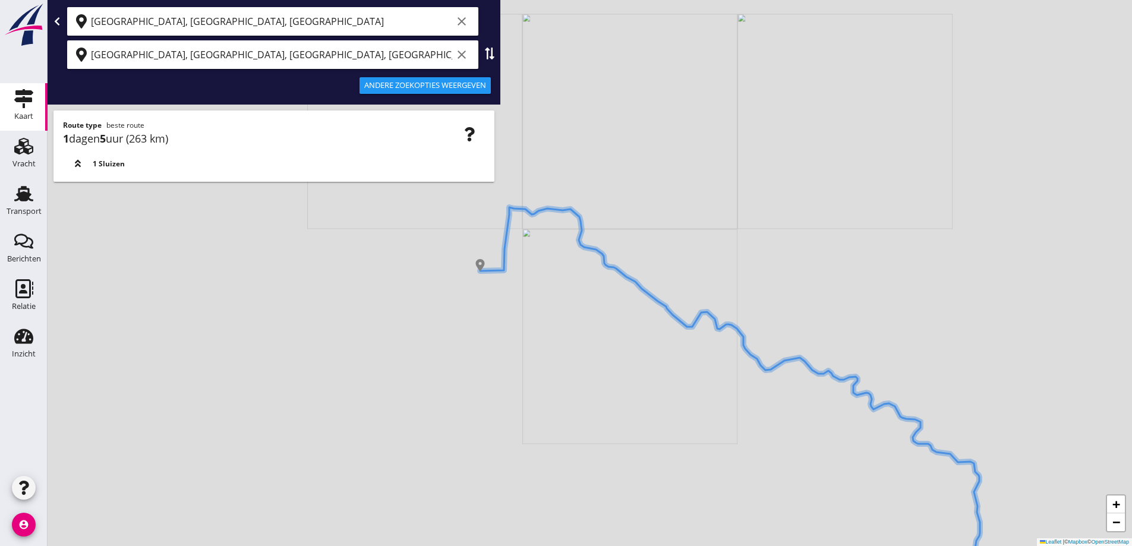
drag, startPoint x: 528, startPoint y: 389, endPoint x: 478, endPoint y: 302, distance: 100.1
click at [478, 302] on div "+ − Leaflet | © Mapbox © OpenStreetMap" at bounding box center [590, 273] width 1084 height 546
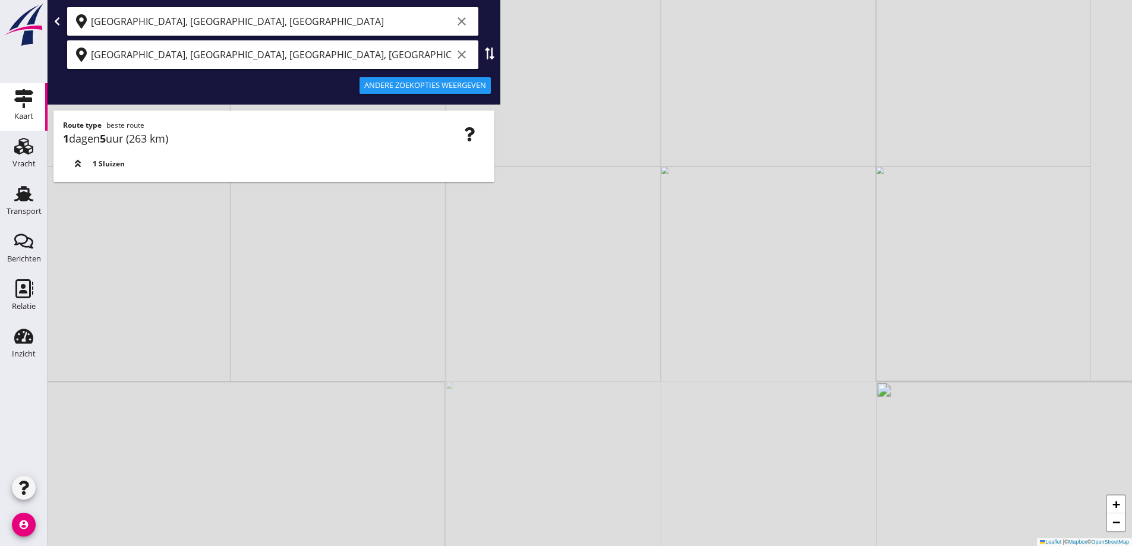
click at [458, 283] on div "+ − Leaflet | © Mapbox © OpenStreetMap" at bounding box center [590, 273] width 1084 height 546
click at [458, 276] on div "+ − Leaflet | © Mapbox © OpenStreetMap" at bounding box center [590, 273] width 1084 height 546
click at [458, 250] on div "+ − Leaflet | © Mapbox © OpenStreetMap" at bounding box center [590, 273] width 1084 height 546
click at [466, 239] on div "+ − Leaflet | © Mapbox © OpenStreetMap" at bounding box center [590, 273] width 1084 height 546
drag, startPoint x: 459, startPoint y: 254, endPoint x: 481, endPoint y: 339, distance: 87.8
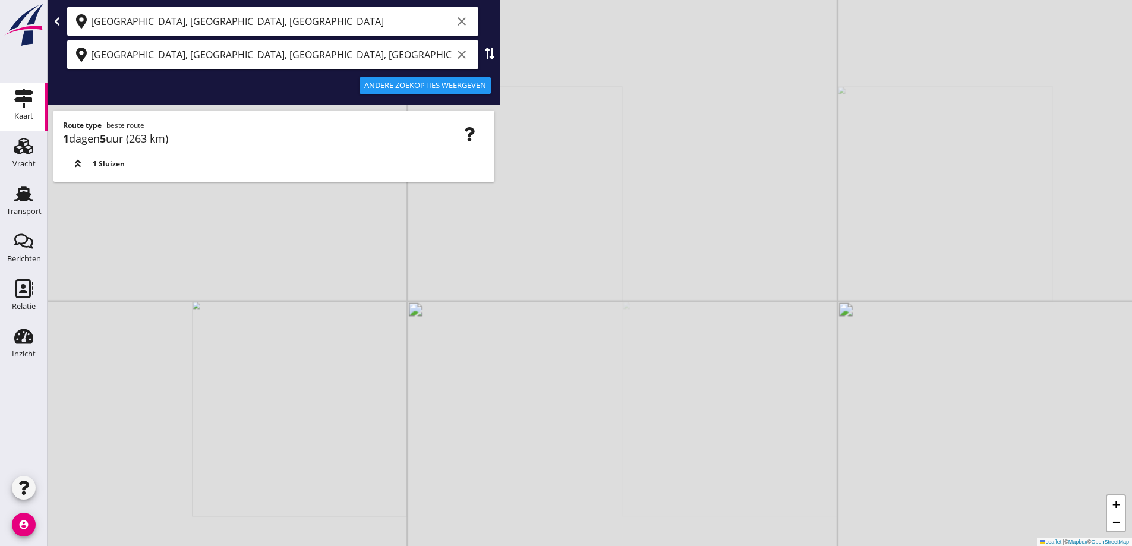
click at [481, 339] on div "+ − Leaflet | © Mapbox © OpenStreetMap" at bounding box center [590, 273] width 1084 height 546
click at [462, 286] on div "+ − Leaflet | © Mapbox © OpenStreetMap" at bounding box center [590, 273] width 1084 height 546
click at [463, 16] on icon "clear" at bounding box center [462, 21] width 14 height 14
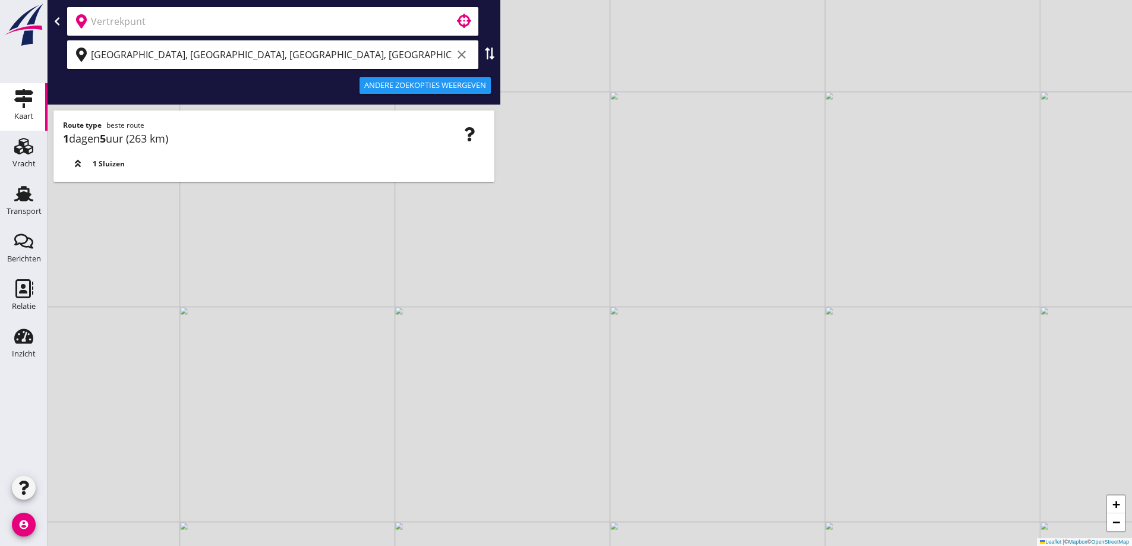
click at [458, 47] on div "[GEOGRAPHIC_DATA], [GEOGRAPHIC_DATA], [GEOGRAPHIC_DATA], [GEOGRAPHIC_DATA] clear" at bounding box center [281, 54] width 380 height 19
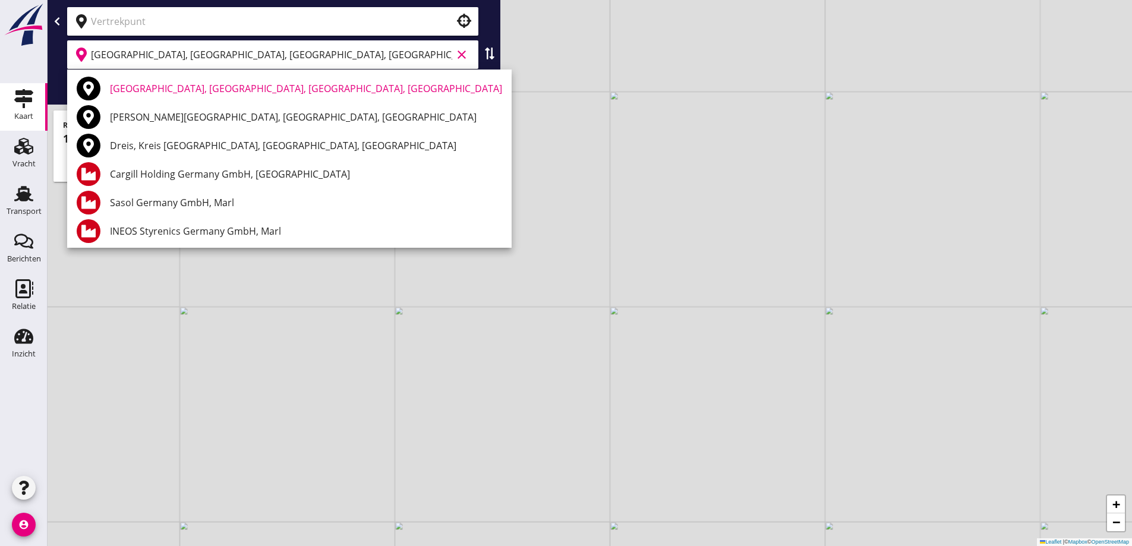
click at [300, 402] on div "+ − Leaflet | © Mapbox © OpenStreetMap" at bounding box center [590, 273] width 1084 height 546
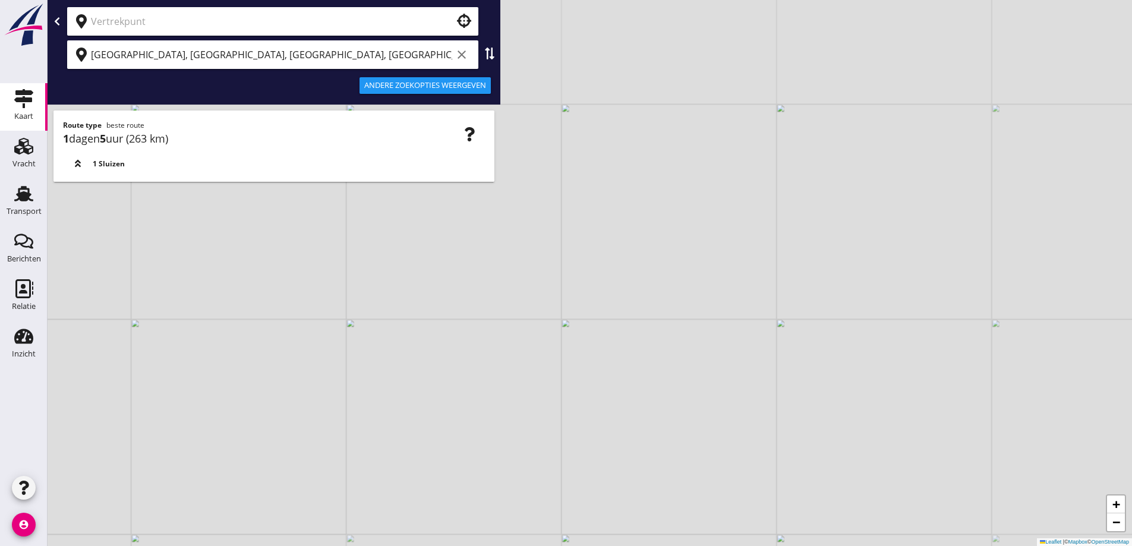
drag, startPoint x: 392, startPoint y: 353, endPoint x: 371, endPoint y: 316, distance: 42.8
click at [372, 316] on div "+ − Leaflet | © Mapbox © OpenStreetMap" at bounding box center [590, 273] width 1084 height 546
drag, startPoint x: 393, startPoint y: 332, endPoint x: 393, endPoint y: 313, distance: 19.0
click at [395, 324] on div "+ − Leaflet | © Mapbox © OpenStreetMap" at bounding box center [590, 273] width 1084 height 546
click at [460, 56] on icon "clear" at bounding box center [462, 55] width 14 height 14
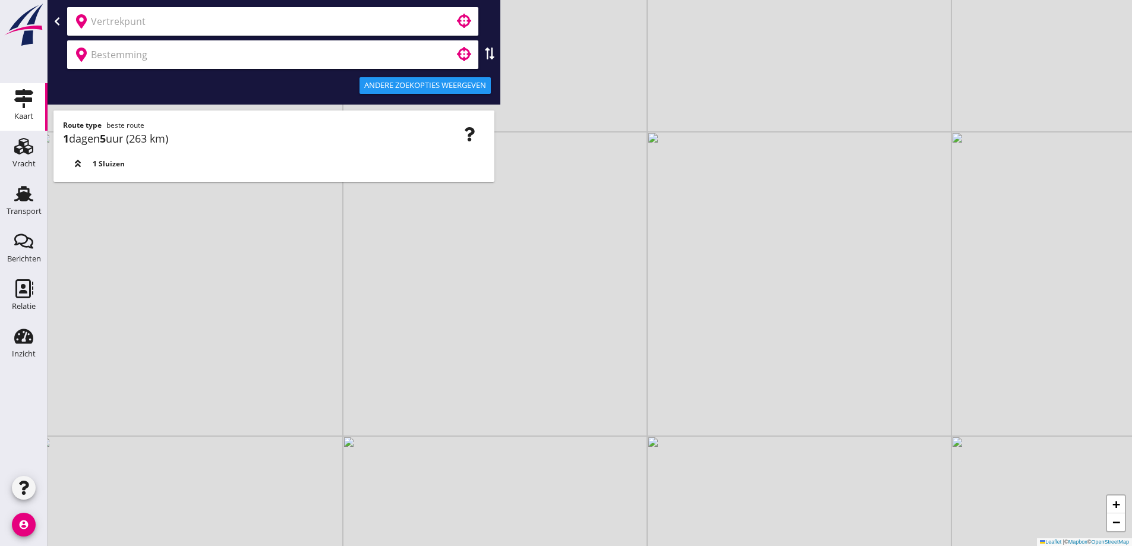
click at [253, 19] on input "text" at bounding box center [264, 21] width 347 height 19
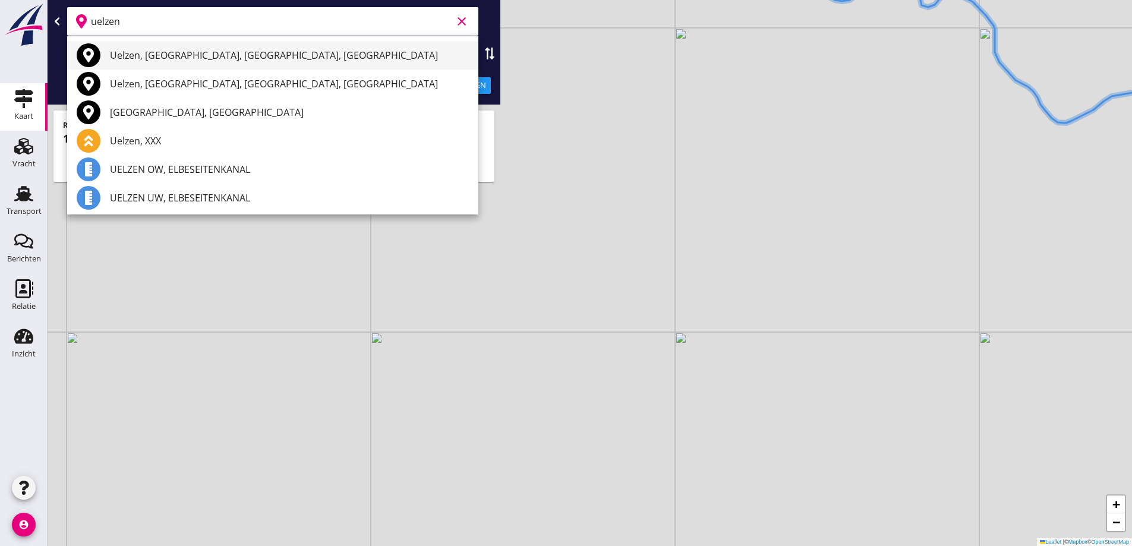
click at [245, 56] on div "Uelzen, [GEOGRAPHIC_DATA], [GEOGRAPHIC_DATA], [GEOGRAPHIC_DATA]" at bounding box center [289, 55] width 359 height 14
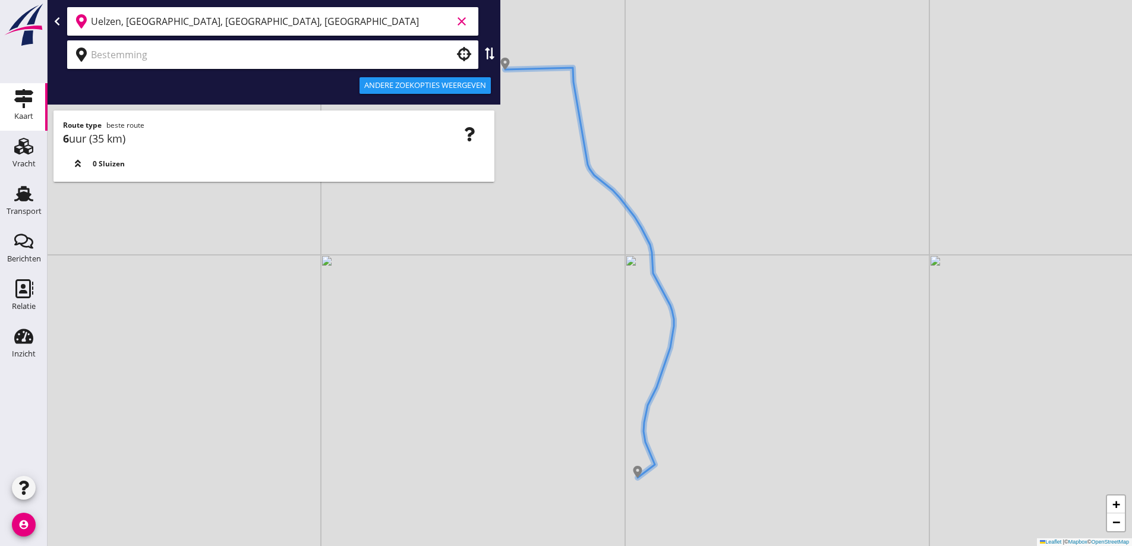
type input "Uelzen, [GEOGRAPHIC_DATA], [GEOGRAPHIC_DATA], [GEOGRAPHIC_DATA]"
click at [295, 58] on input "text" at bounding box center [264, 54] width 347 height 19
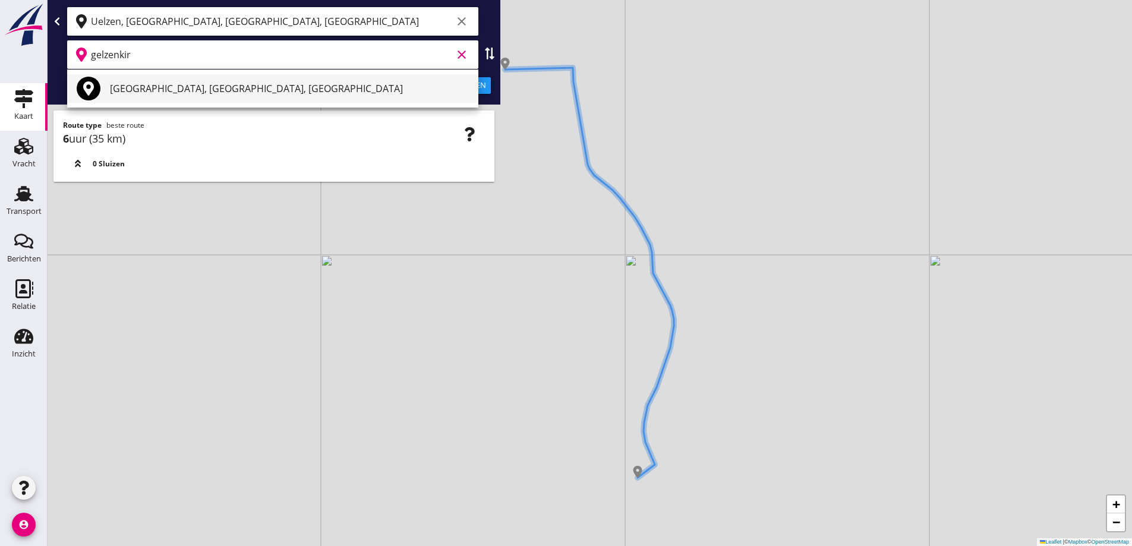
click at [289, 82] on div "[GEOGRAPHIC_DATA], [GEOGRAPHIC_DATA], [GEOGRAPHIC_DATA]" at bounding box center [289, 88] width 359 height 14
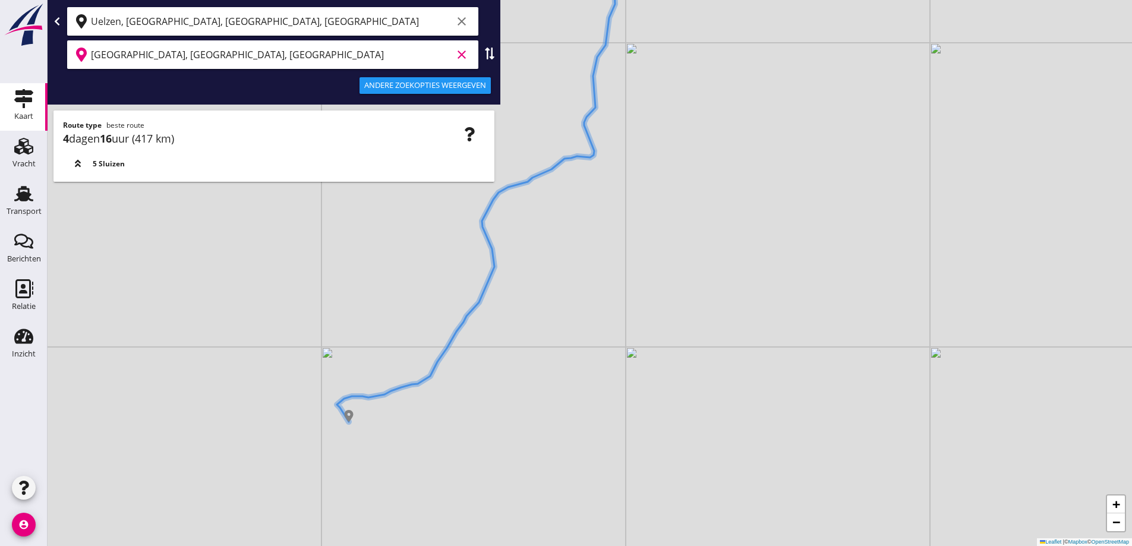
type input "[GEOGRAPHIC_DATA], [GEOGRAPHIC_DATA], [GEOGRAPHIC_DATA]"
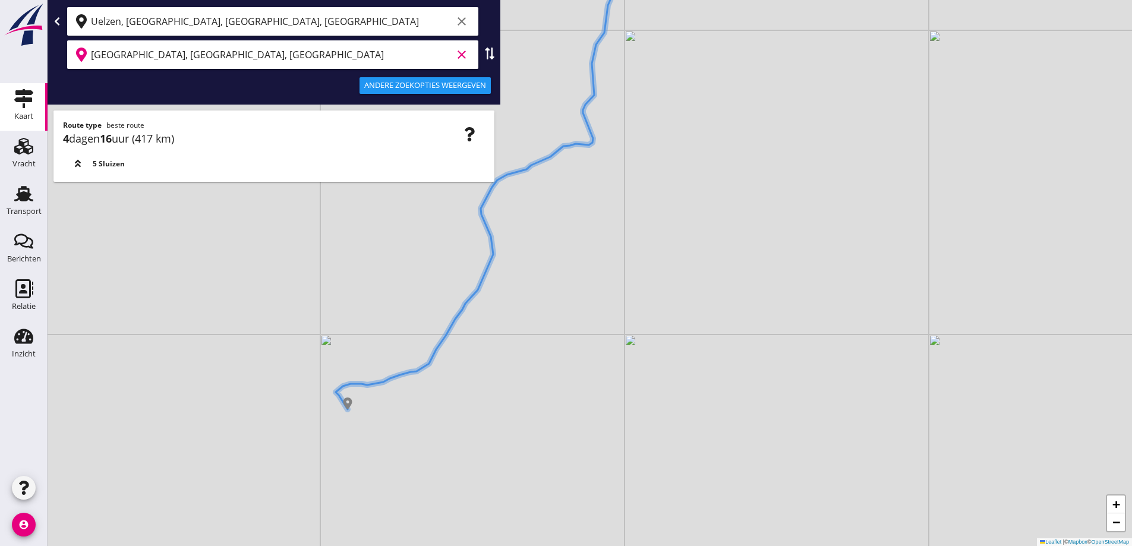
drag, startPoint x: 447, startPoint y: 418, endPoint x: 454, endPoint y: 400, distance: 19.0
click at [454, 400] on div "+ − Leaflet | © Mapbox © OpenStreetMap" at bounding box center [590, 273] width 1084 height 546
